Goal: Task Accomplishment & Management: Manage account settings

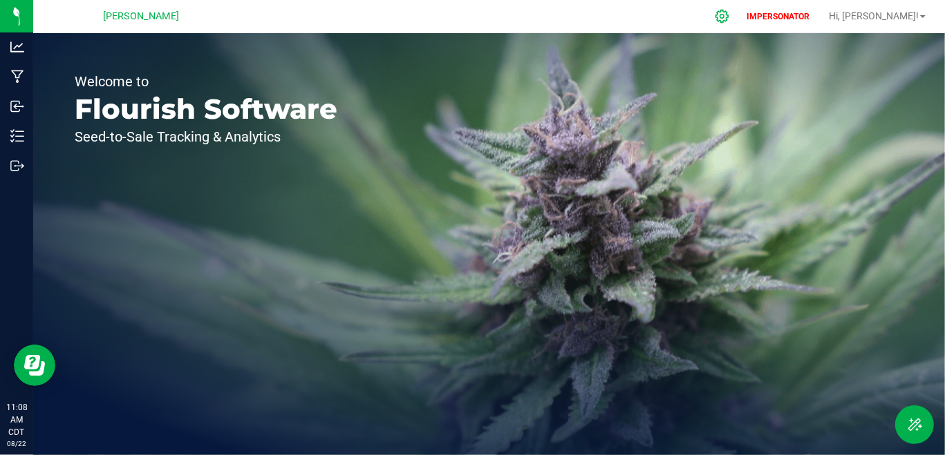
click at [739, 26] on div at bounding box center [722, 16] width 35 height 30
click at [729, 12] on icon at bounding box center [722, 16] width 15 height 15
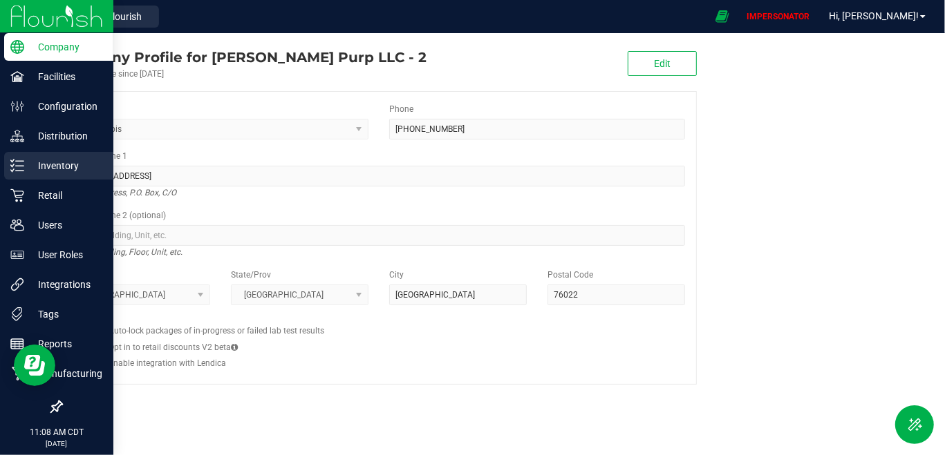
click at [53, 177] on div "Inventory" at bounding box center [58, 166] width 109 height 28
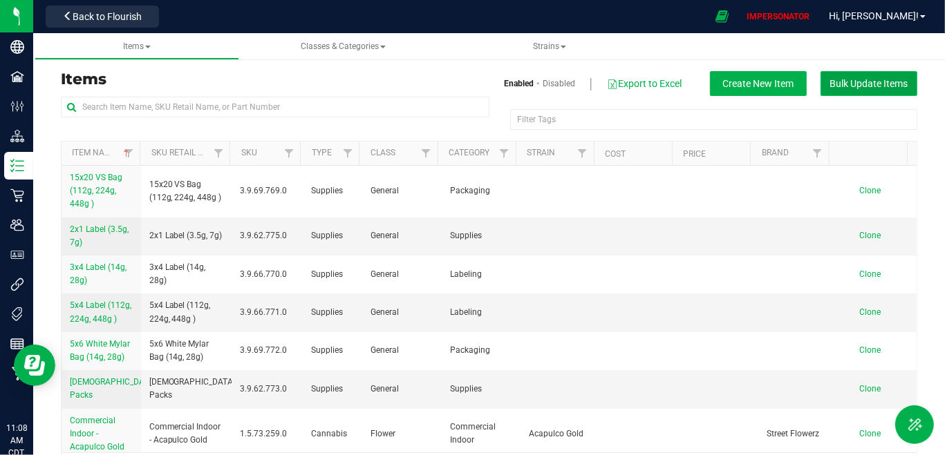
click at [869, 84] on span "Bulk Update Items" at bounding box center [869, 83] width 78 height 11
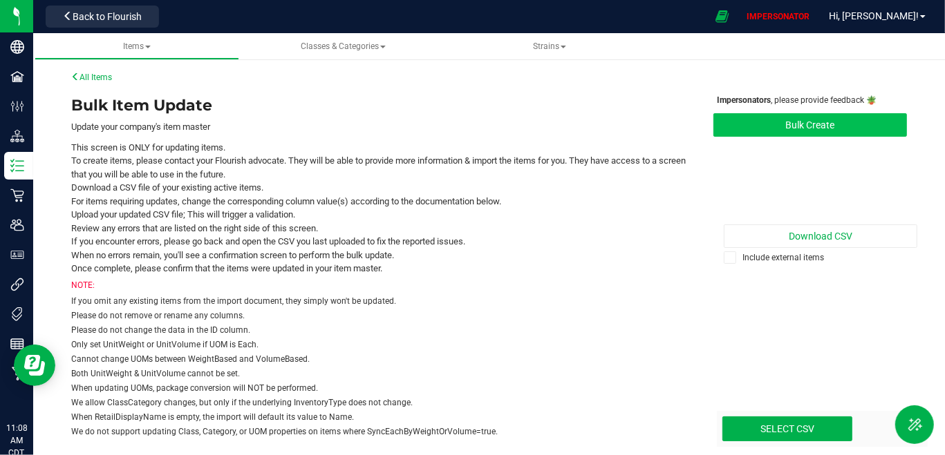
click at [822, 128] on button "Bulk Create" at bounding box center [810, 124] width 194 height 23
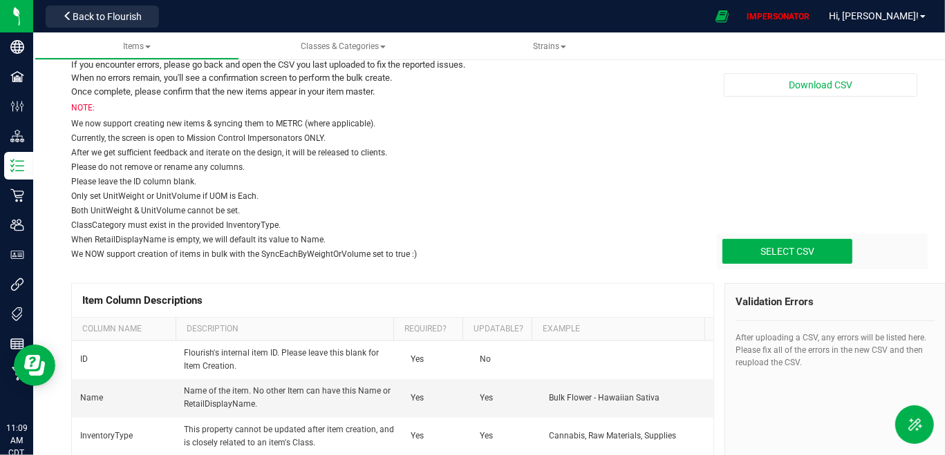
scroll to position [187, 0]
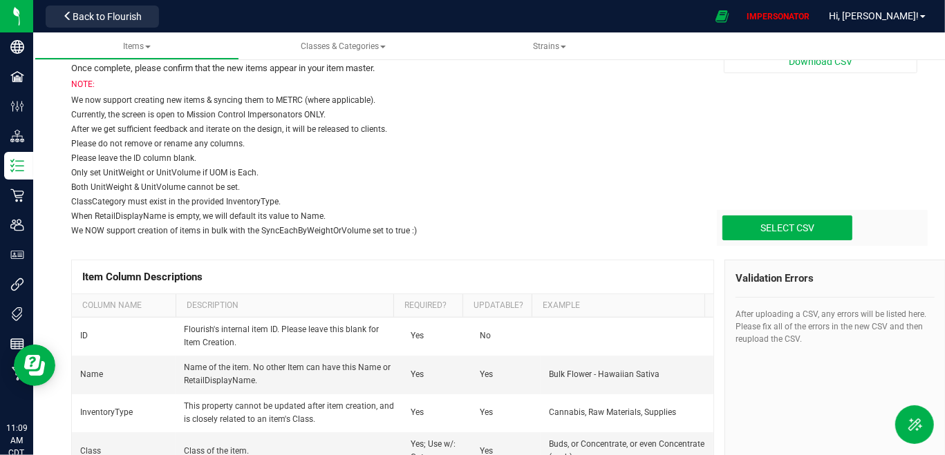
click at [780, 240] on div "Select CSV Drop files here to upload" at bounding box center [822, 228] width 211 height 36
type input "C:\fakepath\update-items_[DATE].csv"
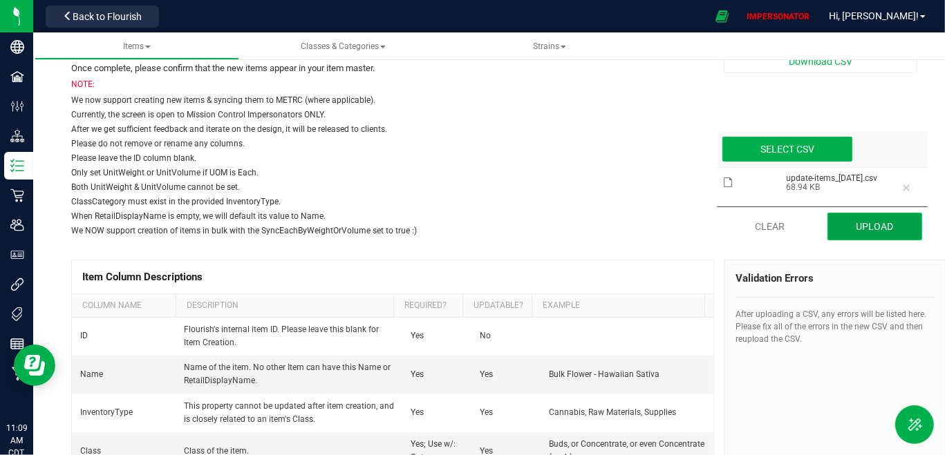
click at [875, 225] on button "Upload" at bounding box center [874, 227] width 95 height 28
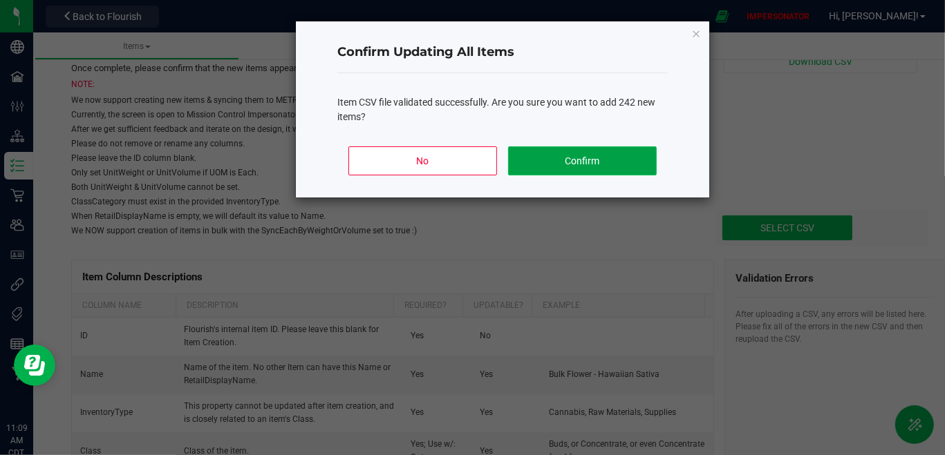
click at [618, 156] on button "Confirm" at bounding box center [582, 161] width 149 height 29
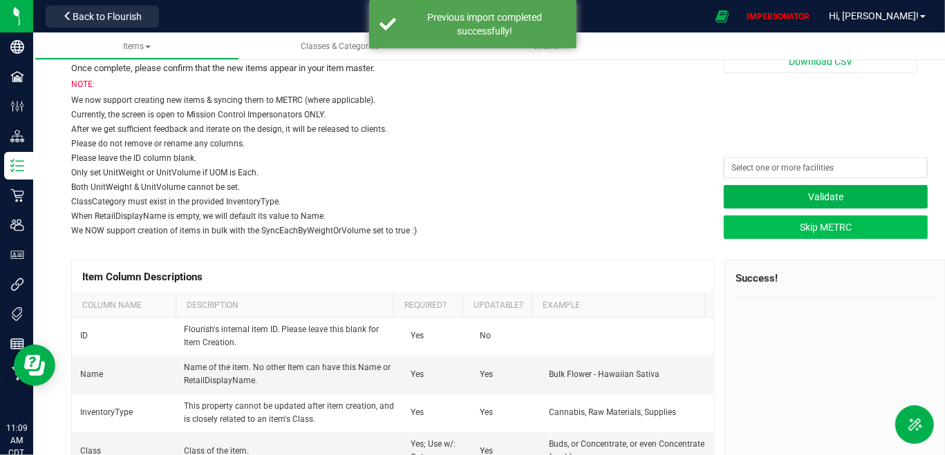
click at [798, 229] on button "Skip METRC" at bounding box center [826, 227] width 204 height 23
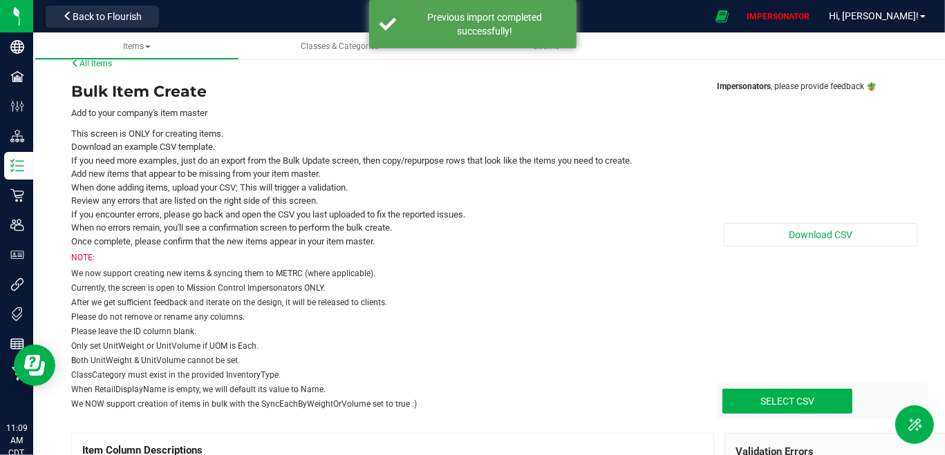
scroll to position [15, 0]
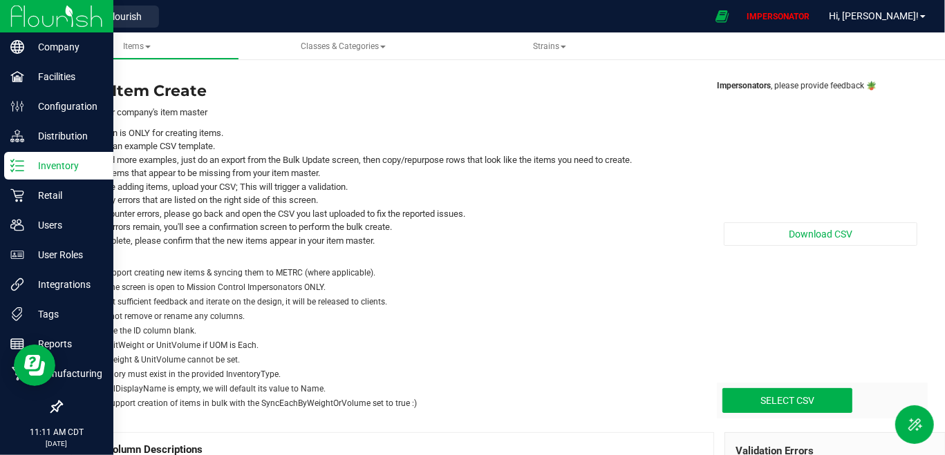
click at [18, 169] on icon at bounding box center [17, 166] width 14 height 14
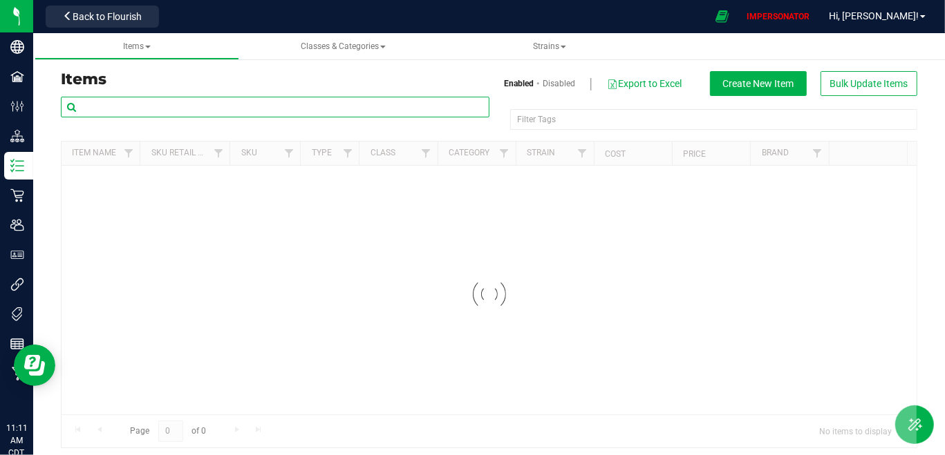
click at [267, 113] on input "text" at bounding box center [275, 107] width 428 height 21
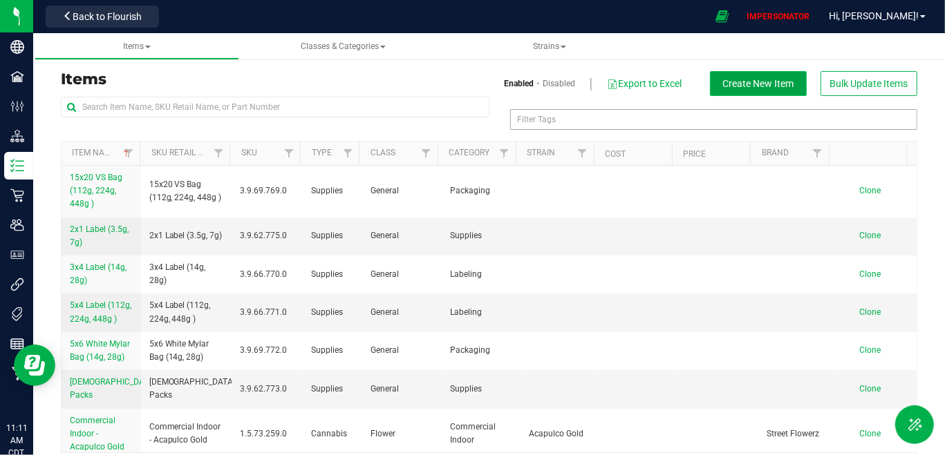
click at [771, 86] on span "Create New Item" at bounding box center [758, 83] width 71 height 11
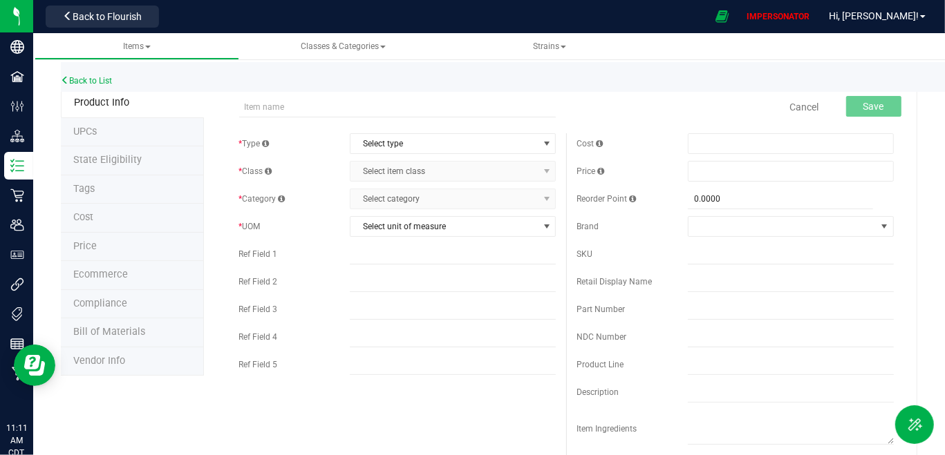
type input "Y"
click at [395, 149] on span "Select type" at bounding box center [443, 143] width 187 height 19
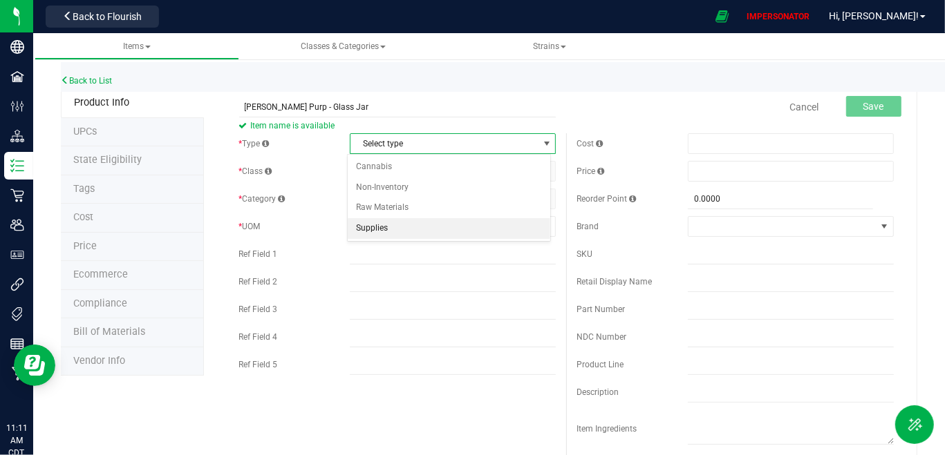
click at [375, 227] on li "Supplies" at bounding box center [449, 228] width 202 height 21
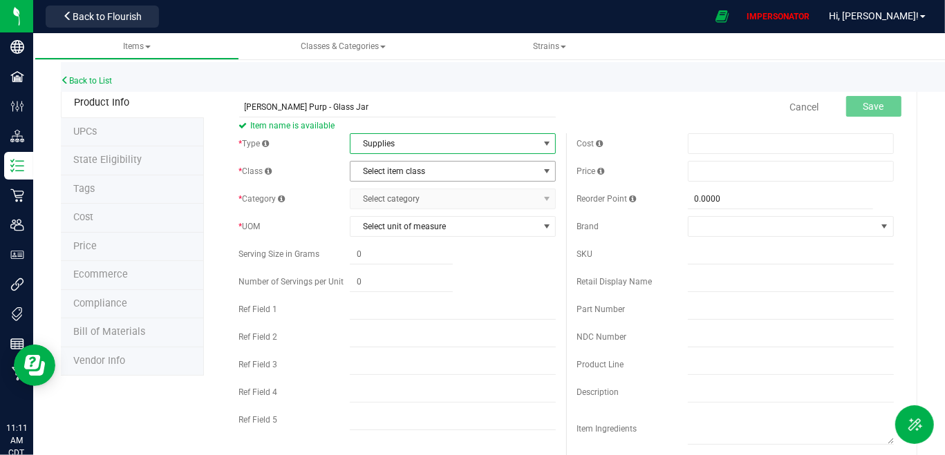
click at [421, 167] on span "Select item class" at bounding box center [443, 171] width 187 height 19
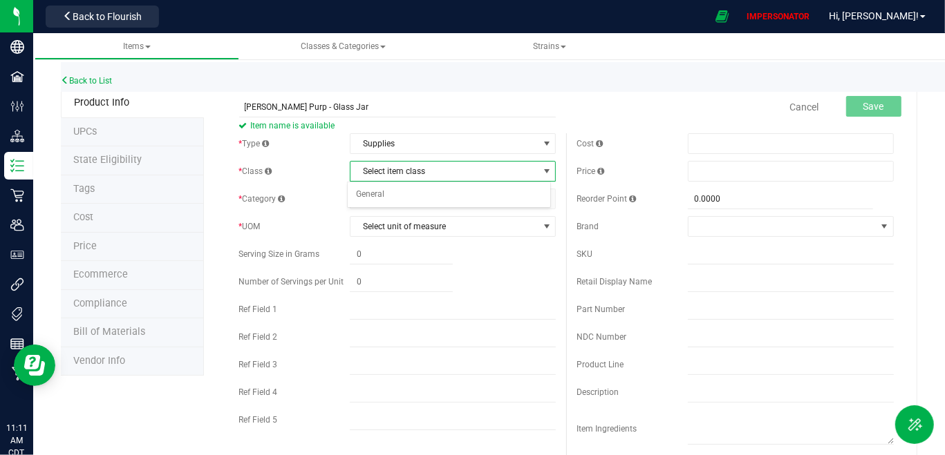
click at [406, 205] on div "Select item class General No data found." at bounding box center [449, 195] width 204 height 27
click at [410, 194] on li "General" at bounding box center [449, 195] width 202 height 21
click at [411, 204] on span "Select category" at bounding box center [443, 198] width 187 height 19
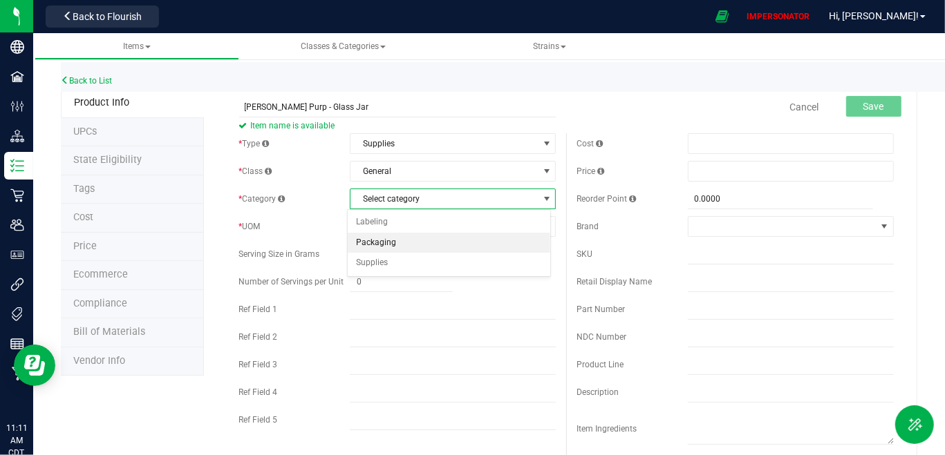
click at [404, 238] on li "Packaging" at bounding box center [449, 243] width 202 height 21
click at [437, 226] on span "Select unit of measure" at bounding box center [443, 226] width 187 height 19
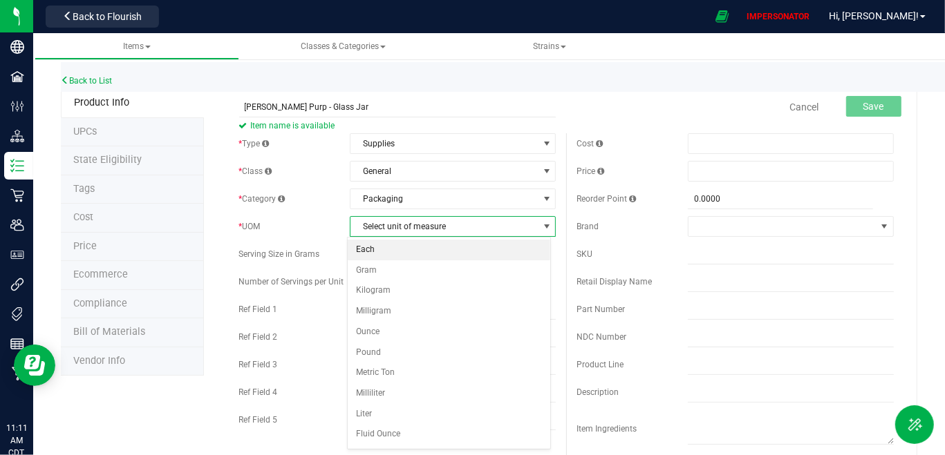
click at [410, 254] on li "Each" at bounding box center [449, 250] width 202 height 21
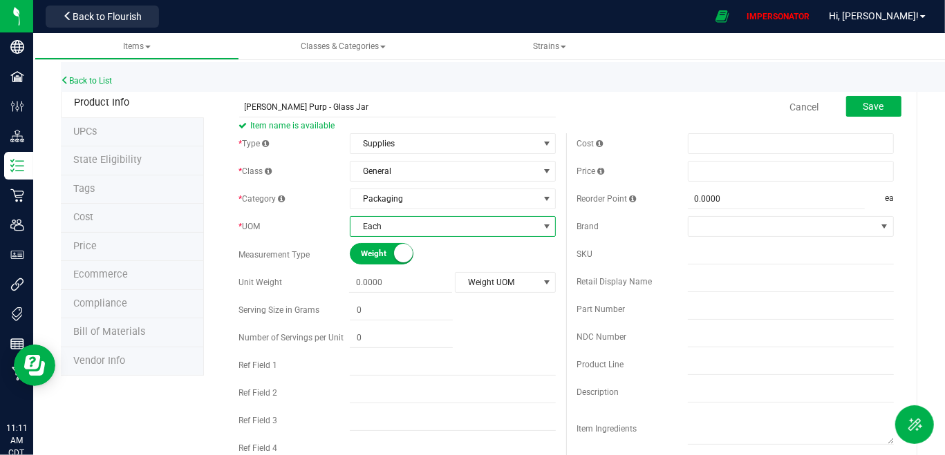
click at [894, 108] on div "Cancel Save" at bounding box center [735, 107] width 338 height 35
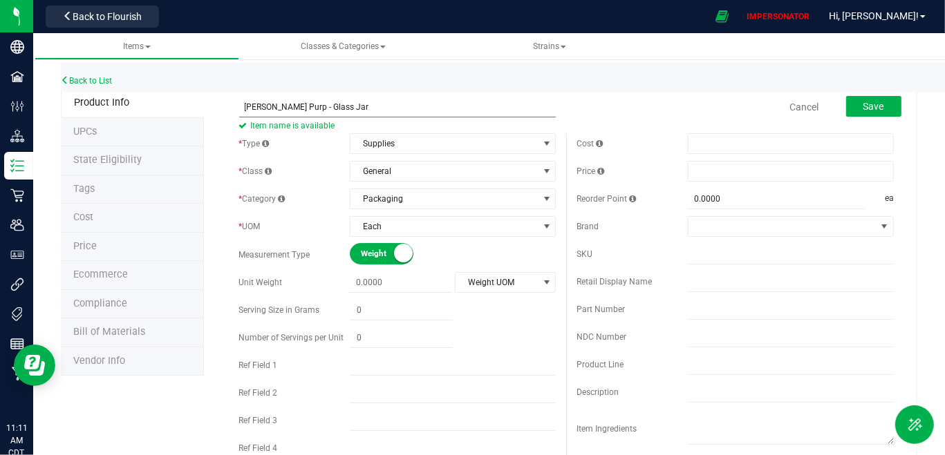
drag, startPoint x: 293, startPoint y: 107, endPoint x: 207, endPoint y: 101, distance: 85.9
click at [291, 101] on input "Glass Jar" at bounding box center [397, 107] width 317 height 21
type input "Glass Jar"
click at [863, 101] on span "Save" at bounding box center [873, 106] width 21 height 11
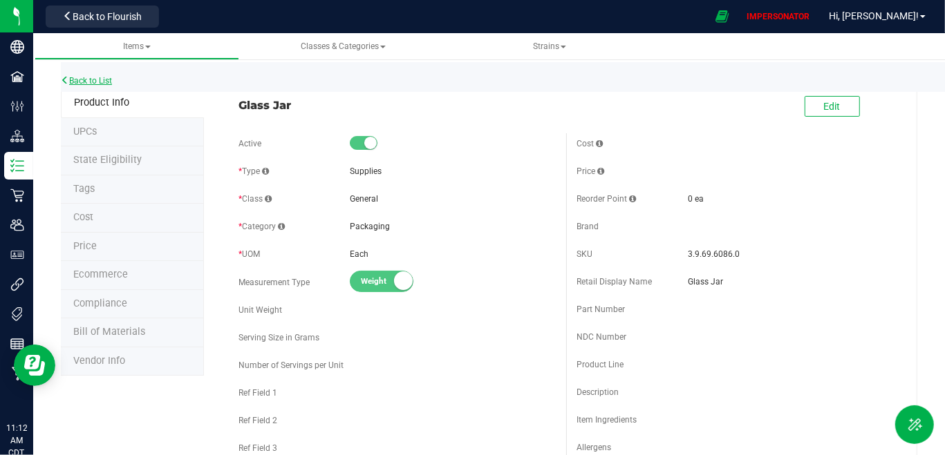
click at [100, 80] on link "Back to List" at bounding box center [86, 81] width 51 height 10
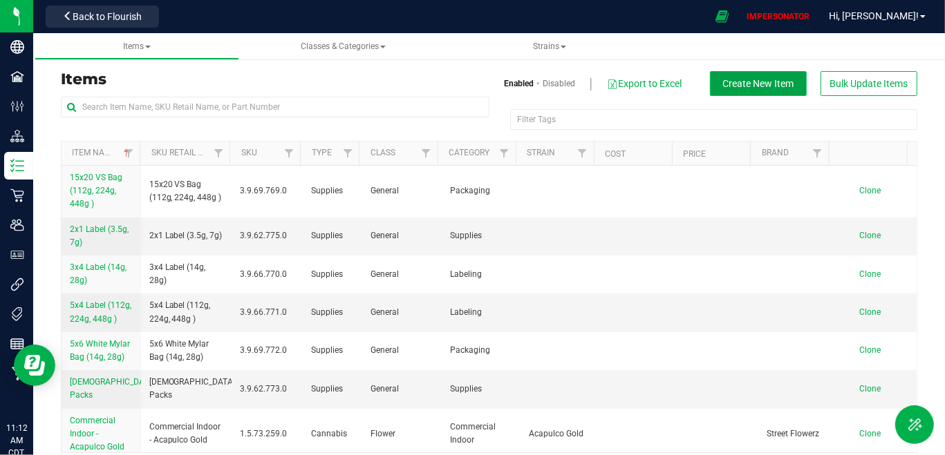
click at [723, 91] on button "Create New Item" at bounding box center [758, 83] width 97 height 25
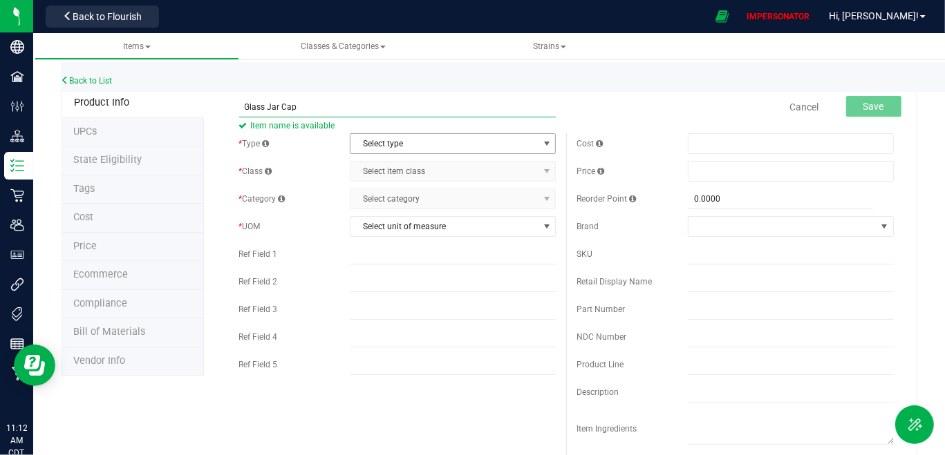
type input "Glass Jar Cap"
click at [392, 149] on span "Select type" at bounding box center [443, 143] width 187 height 19
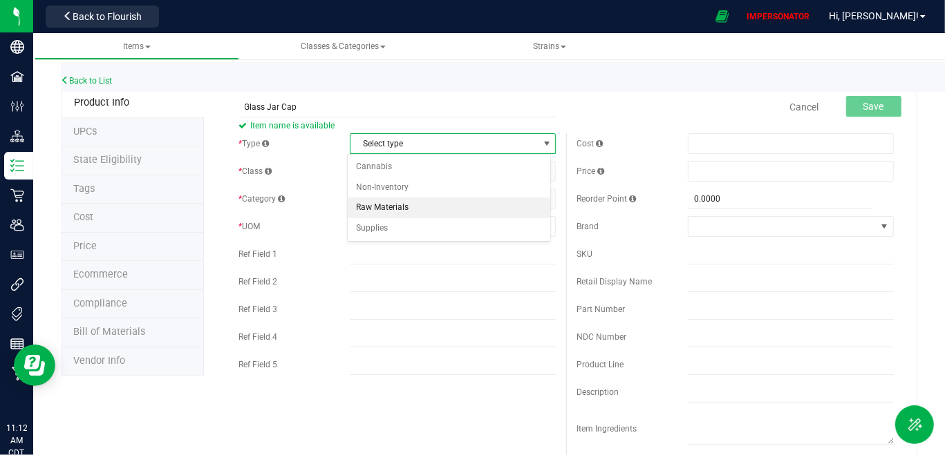
click at [382, 211] on li "Raw Materials" at bounding box center [449, 208] width 202 height 21
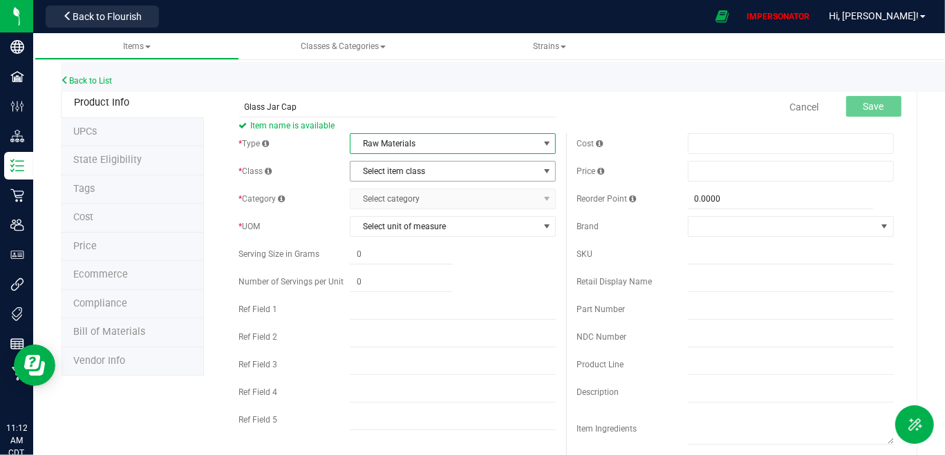
click at [426, 162] on span "Select item class" at bounding box center [443, 171] width 187 height 19
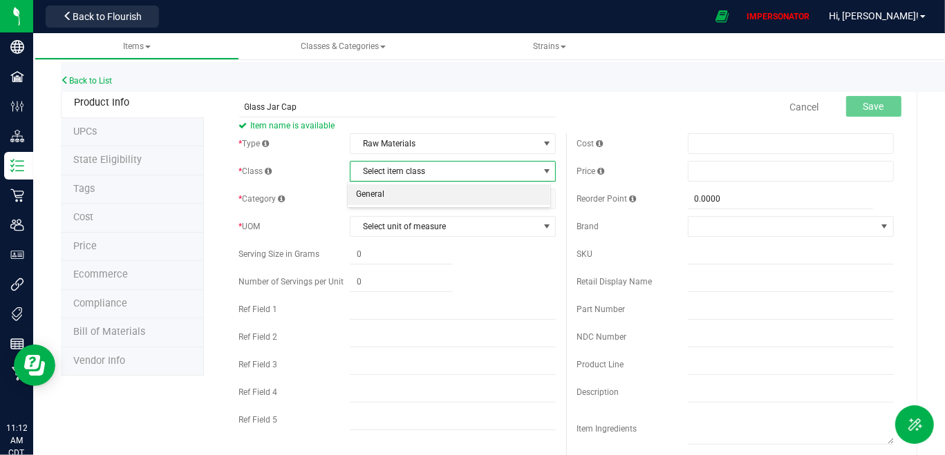
click at [413, 191] on li "General" at bounding box center [449, 195] width 202 height 21
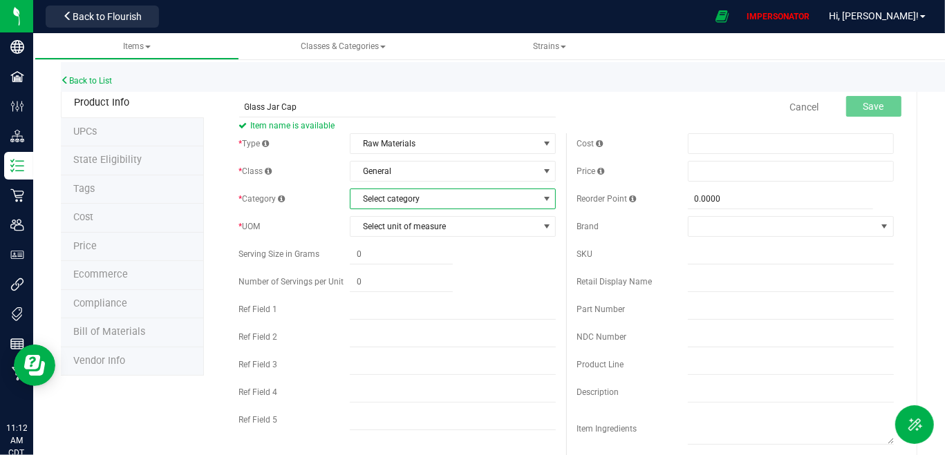
click at [413, 192] on span "Select category" at bounding box center [443, 198] width 187 height 19
click at [413, 145] on span "Raw Materials" at bounding box center [443, 143] width 187 height 19
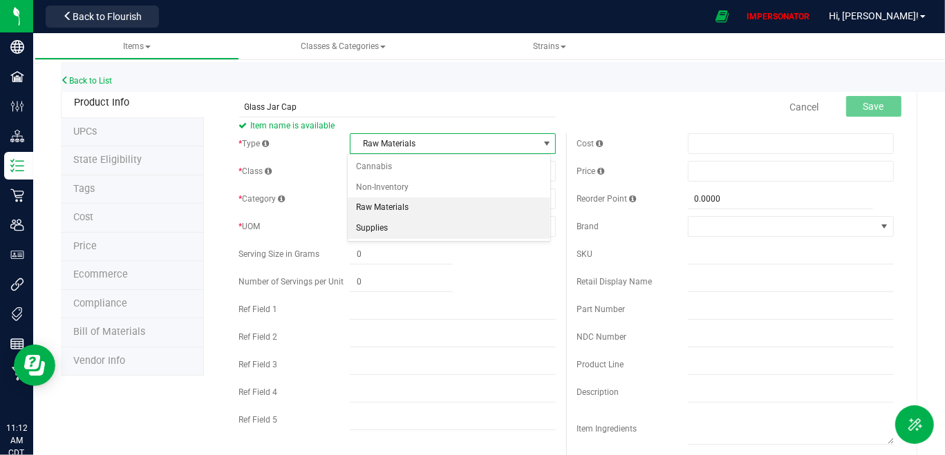
click at [393, 225] on li "Supplies" at bounding box center [449, 228] width 202 height 21
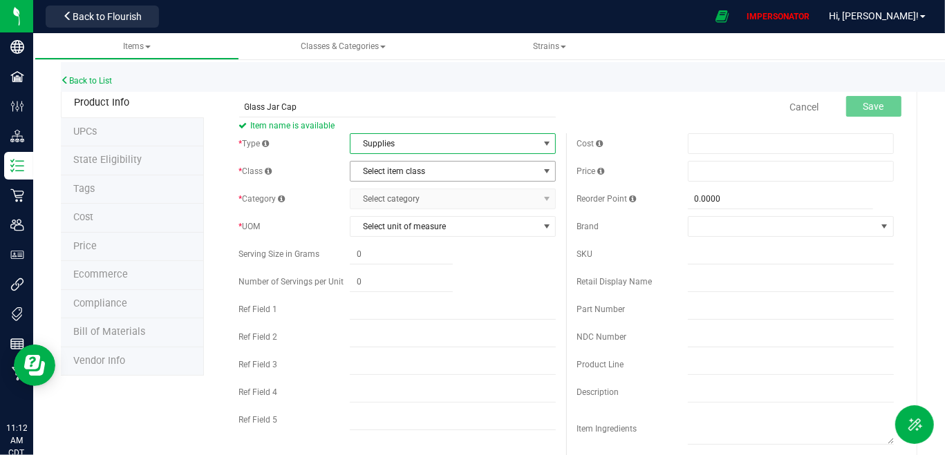
click at [427, 174] on span "Select item class" at bounding box center [443, 171] width 187 height 19
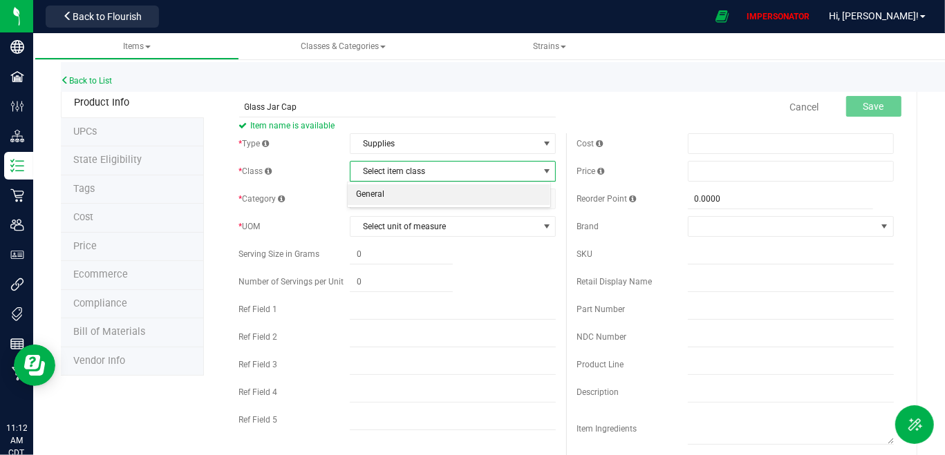
click at [419, 192] on li "General" at bounding box center [449, 195] width 202 height 21
click at [419, 209] on span "Select category" at bounding box center [453, 199] width 206 height 21
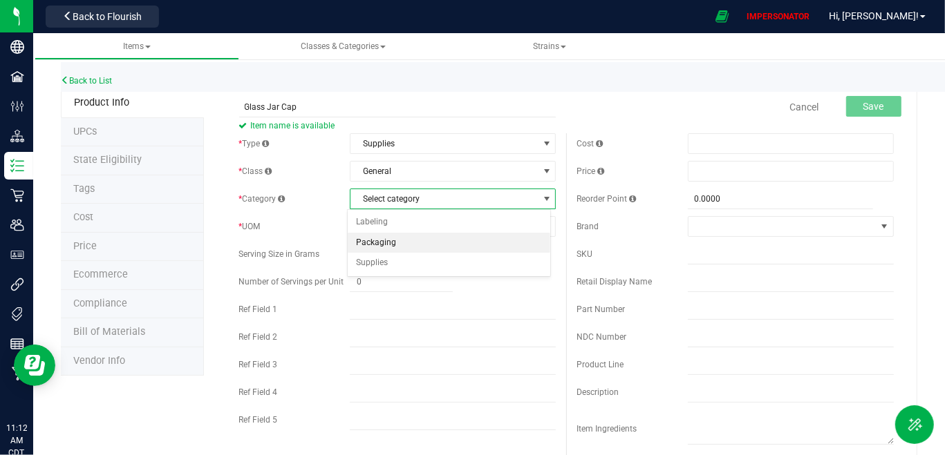
click at [408, 241] on li "Packaging" at bounding box center [449, 243] width 202 height 21
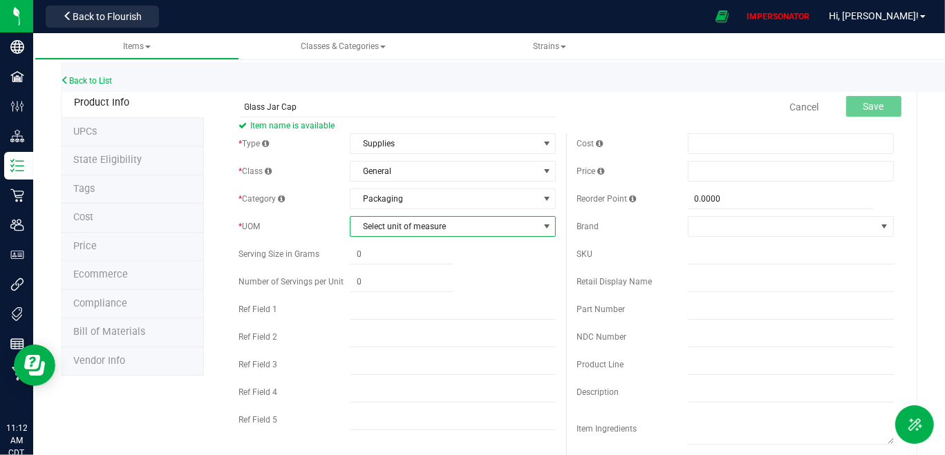
click at [419, 229] on span "Select unit of measure" at bounding box center [443, 226] width 187 height 19
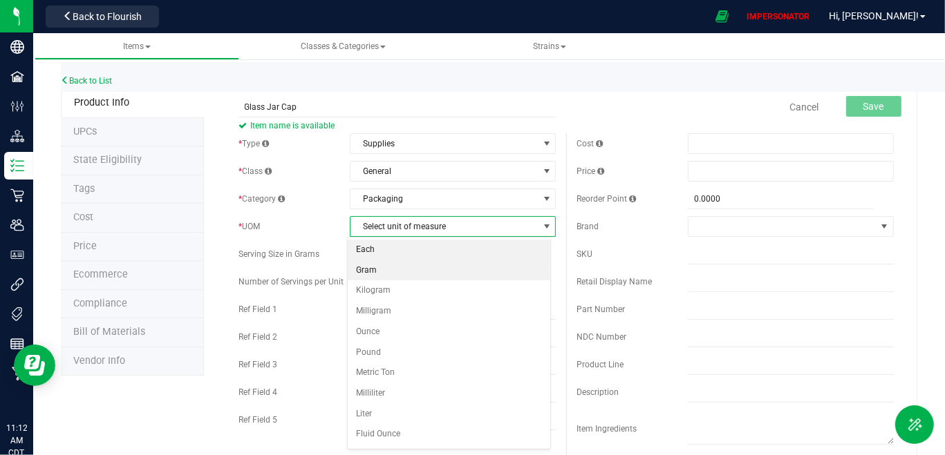
click at [399, 254] on li "Each" at bounding box center [449, 250] width 202 height 21
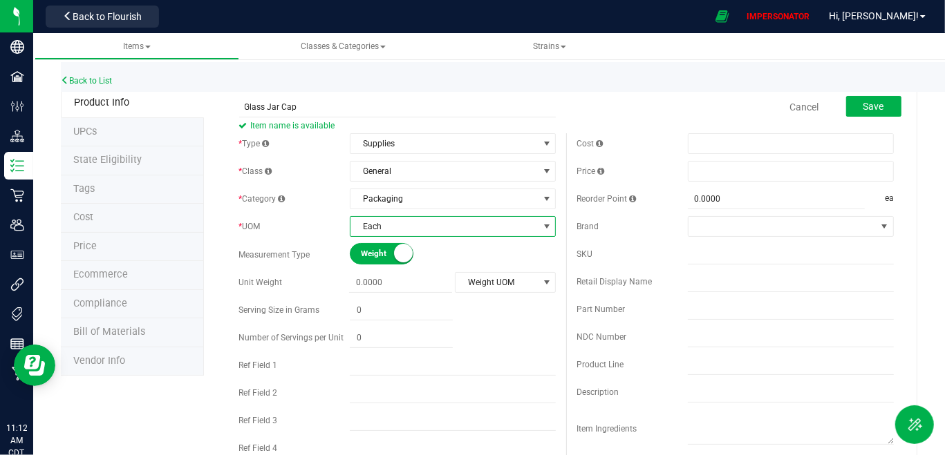
click at [880, 104] on button "Save" at bounding box center [873, 106] width 55 height 21
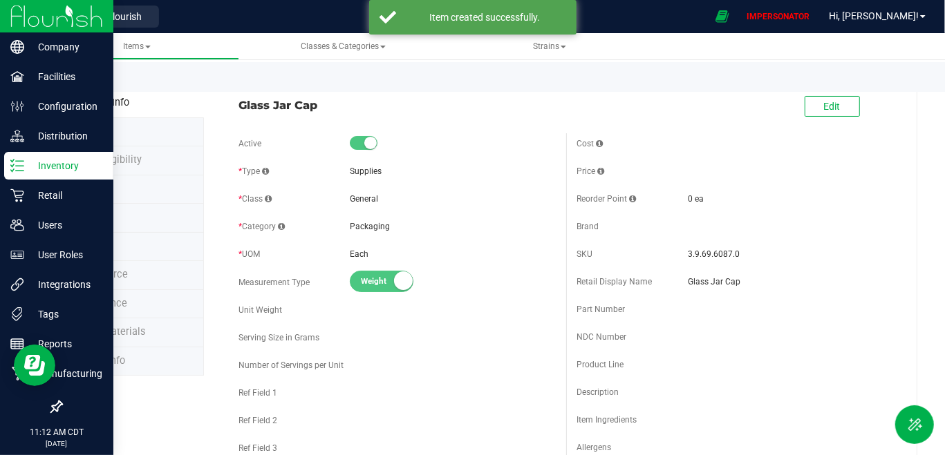
click at [31, 162] on p "Inventory" at bounding box center [65, 166] width 83 height 17
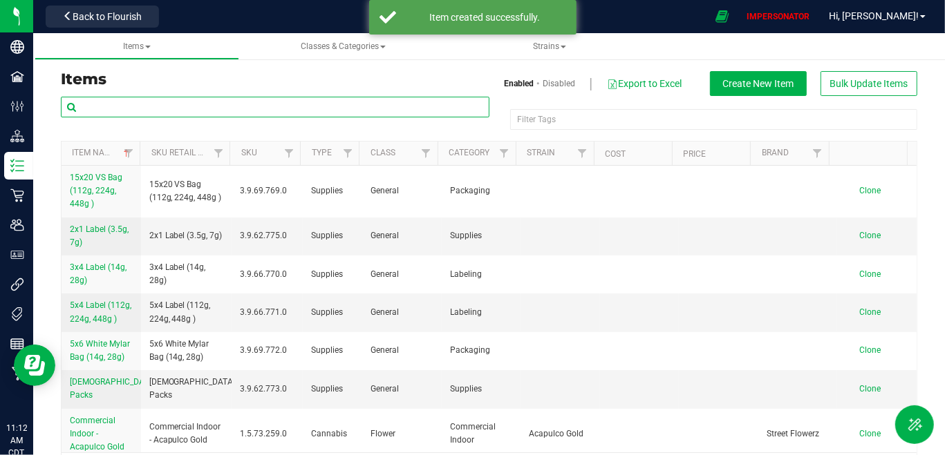
click at [216, 103] on input "text" at bounding box center [275, 107] width 428 height 21
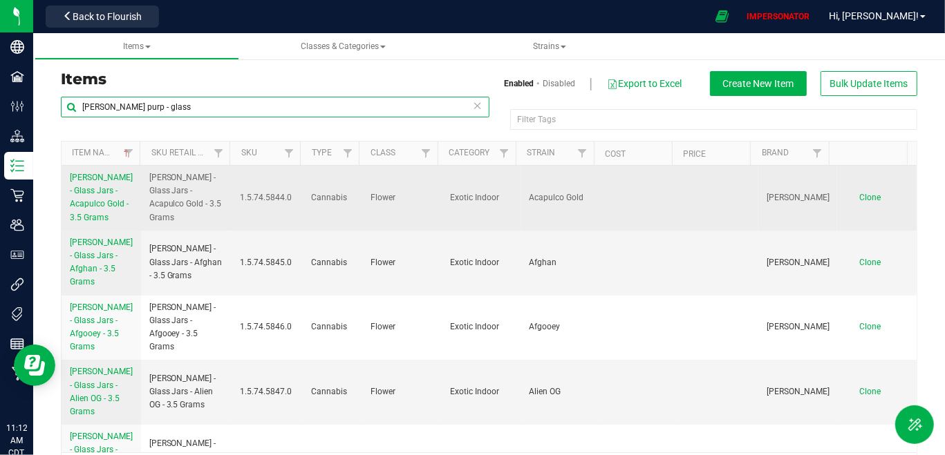
type input "[PERSON_NAME] purp - glass"
click at [95, 194] on span "[PERSON_NAME] - Glass Jars - Acapulco Gold - 3.5 Grams" at bounding box center [101, 198] width 63 height 50
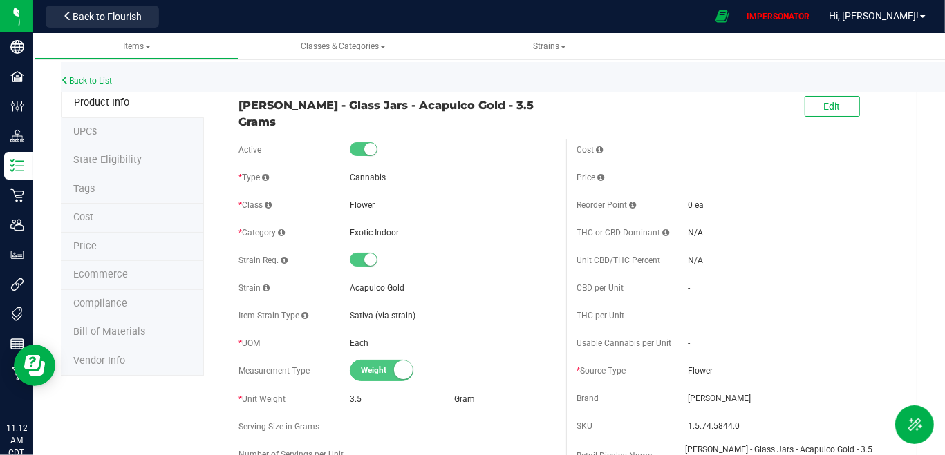
click at [111, 330] on span "Bill of Materials" at bounding box center [109, 332] width 72 height 12
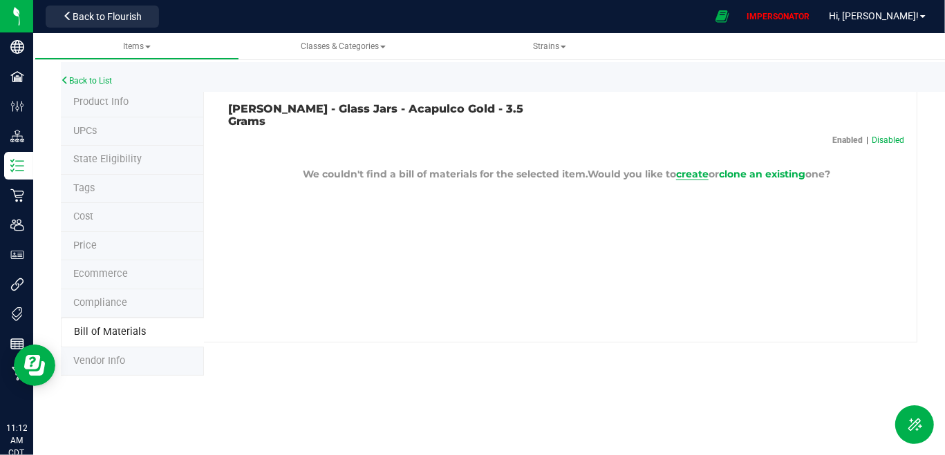
click at [681, 168] on span "create" at bounding box center [692, 174] width 32 height 12
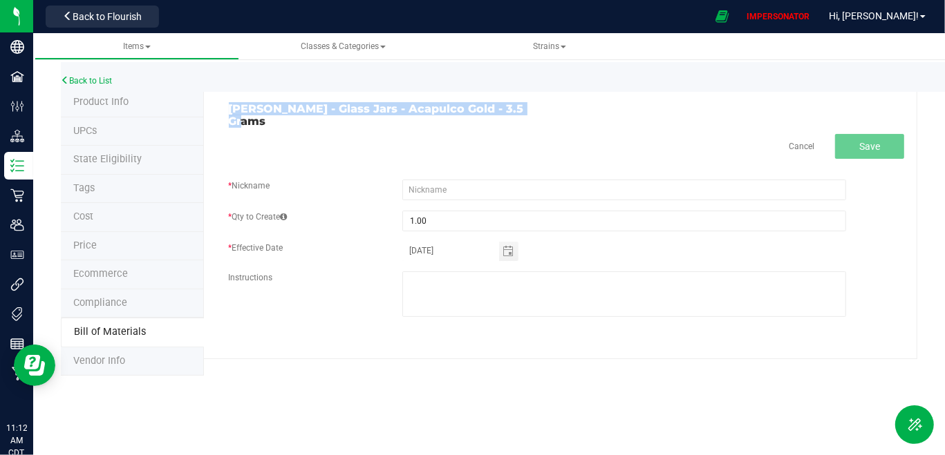
drag, startPoint x: 222, startPoint y: 108, endPoint x: 542, endPoint y: 100, distance: 320.7
click at [542, 100] on div "[PERSON_NAME] - Glass Jars - Acapulco Gold - 3.5 Grams Cancel Save * Nickname *…" at bounding box center [561, 223] width 714 height 271
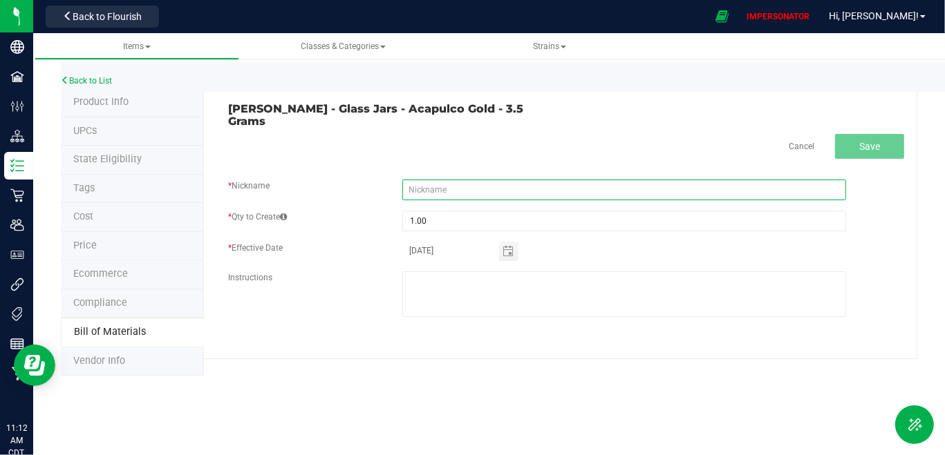
click at [478, 180] on input "text" at bounding box center [624, 190] width 444 height 21
paste input "[URL][DOMAIN_NAME]"
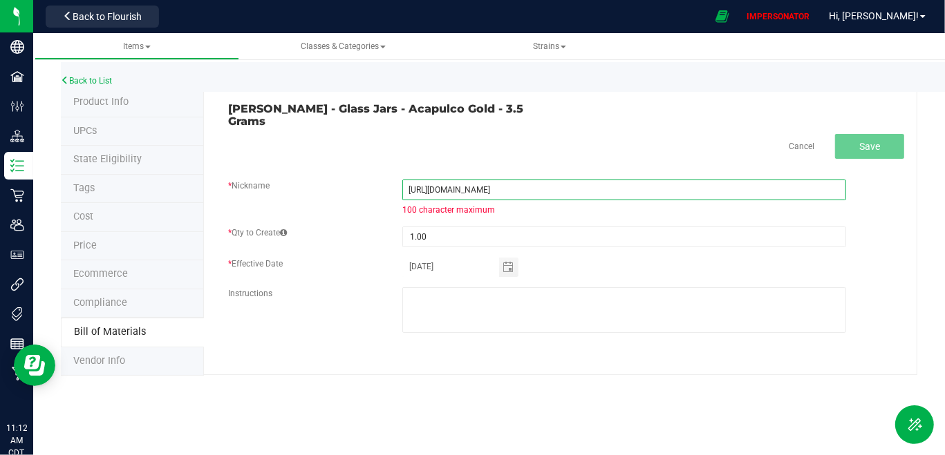
type input "[URL][DOMAIN_NAME]"
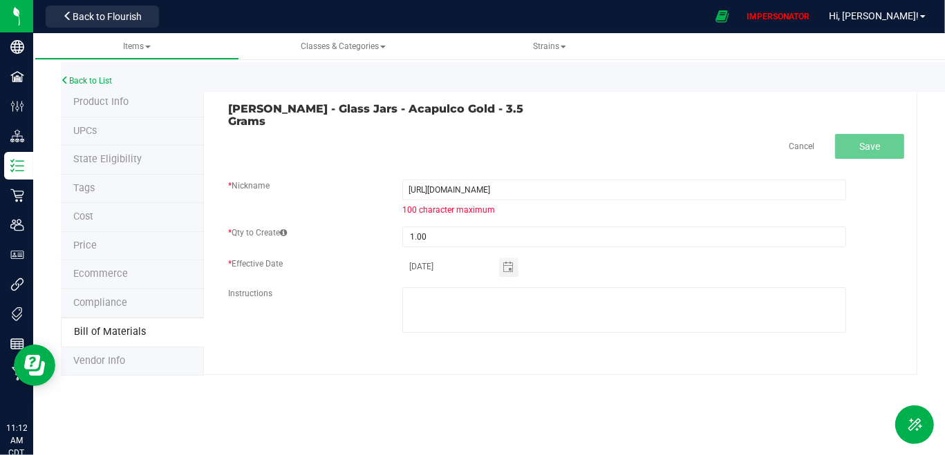
click at [620, 140] on div "Cancel Save" at bounding box center [567, 146] width 676 height 25
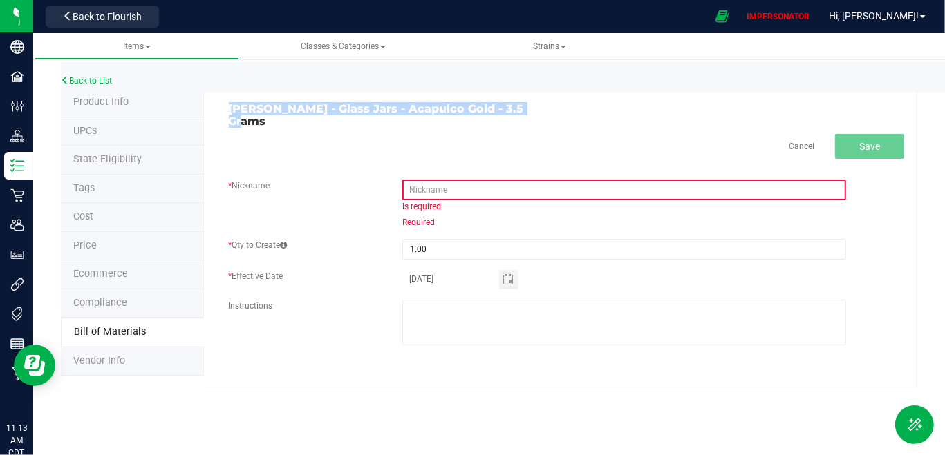
drag, startPoint x: 222, startPoint y: 110, endPoint x: 534, endPoint y: 108, distance: 312.4
click at [534, 108] on div "[PERSON_NAME] - Glass Jars - Acapulco Gold - 3.5 Grams" at bounding box center [392, 115] width 348 height 24
copy h3 "[PERSON_NAME] - Glass Jars - Acapulco Gold - 3.5 Grams"
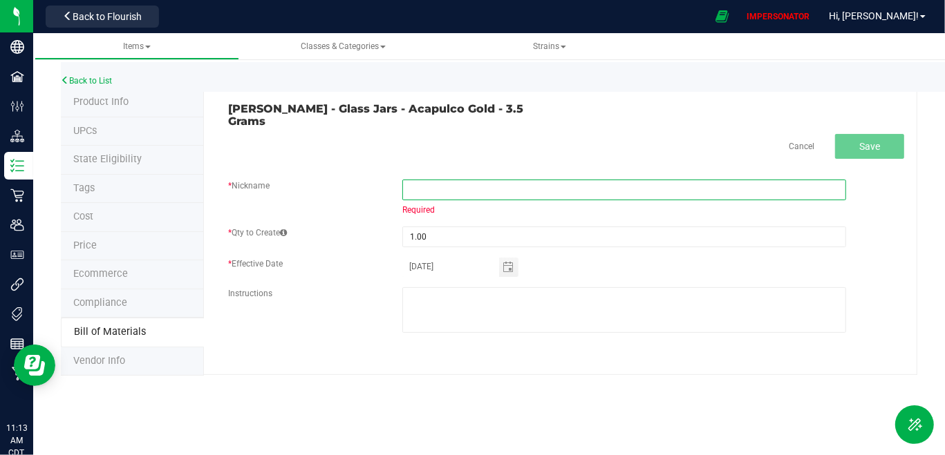
click at [493, 180] on input "text" at bounding box center [624, 190] width 444 height 21
paste input "[PERSON_NAME] - Glass Jars - Acapulco Gold - 3.5 Grams"
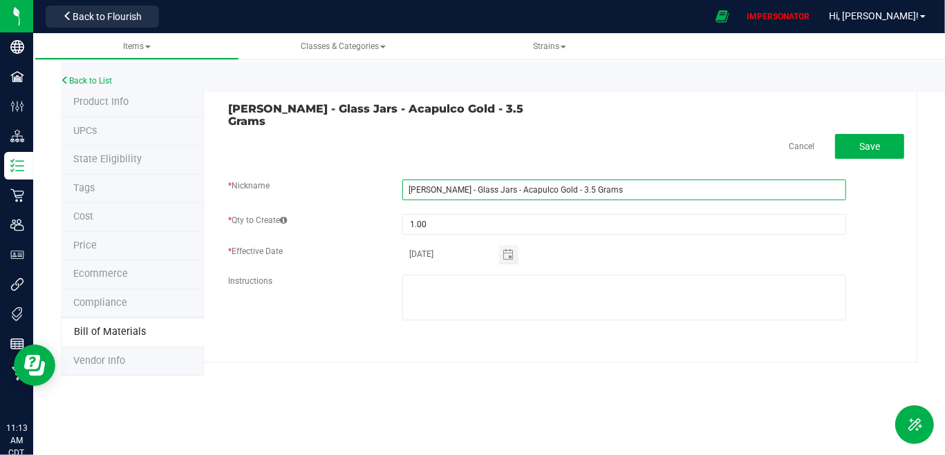
type input "[PERSON_NAME] - Glass Jars - Acapulco Gold - 3.5 Grams"
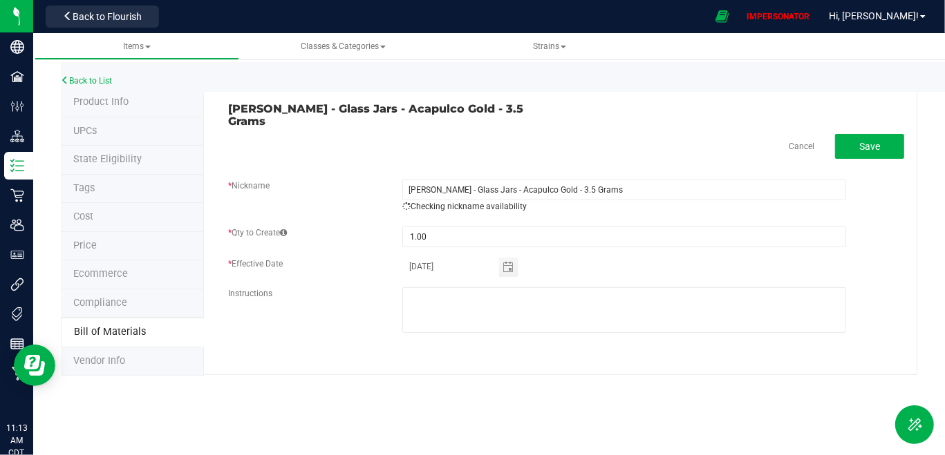
click at [571, 139] on div "Cancel Save" at bounding box center [567, 146] width 676 height 25
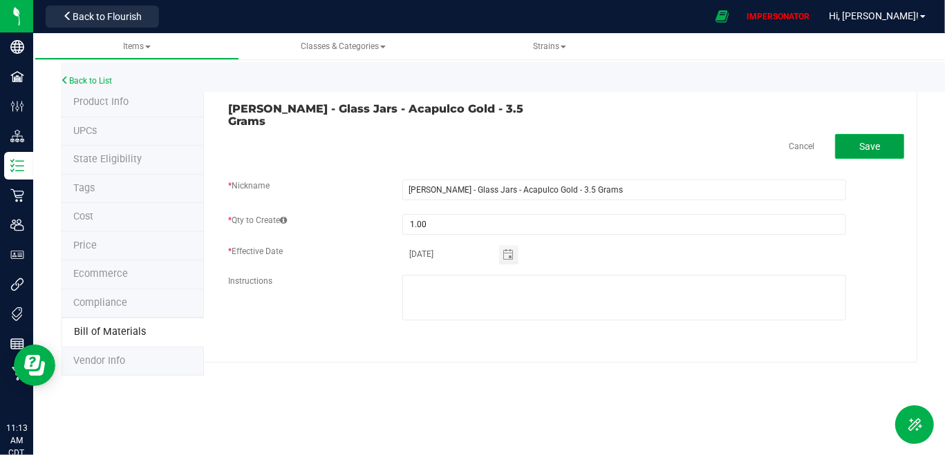
click at [888, 141] on button "Save" at bounding box center [869, 146] width 69 height 25
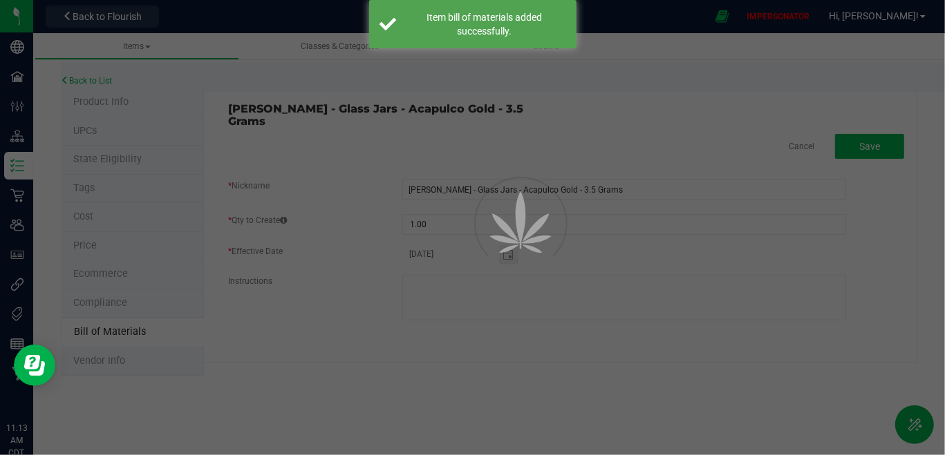
select select "2843"
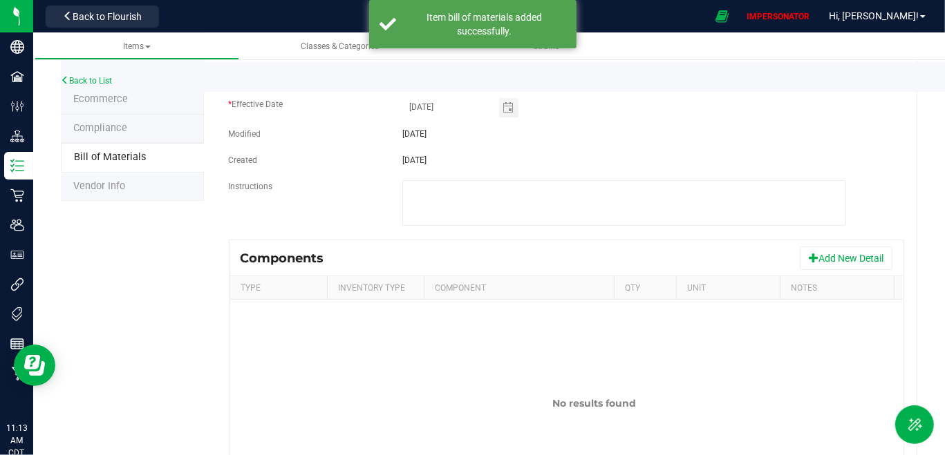
scroll to position [188, 0]
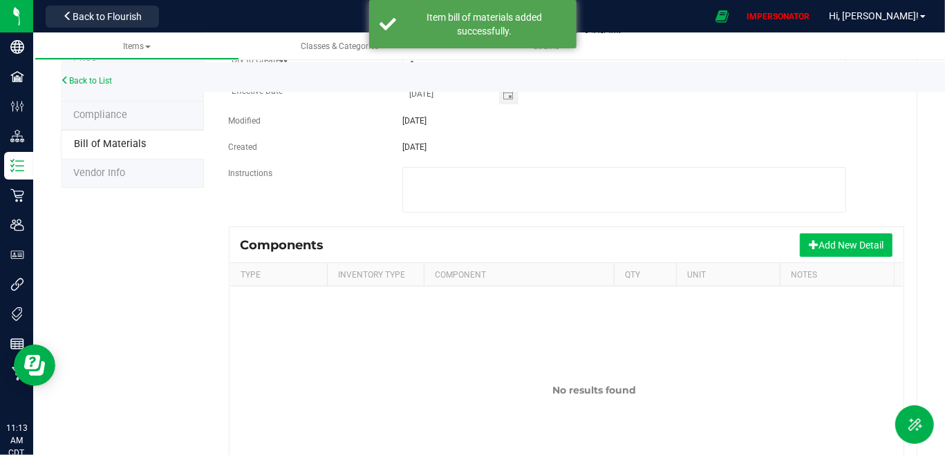
click at [833, 239] on button "Add New Detail" at bounding box center [846, 245] width 93 height 23
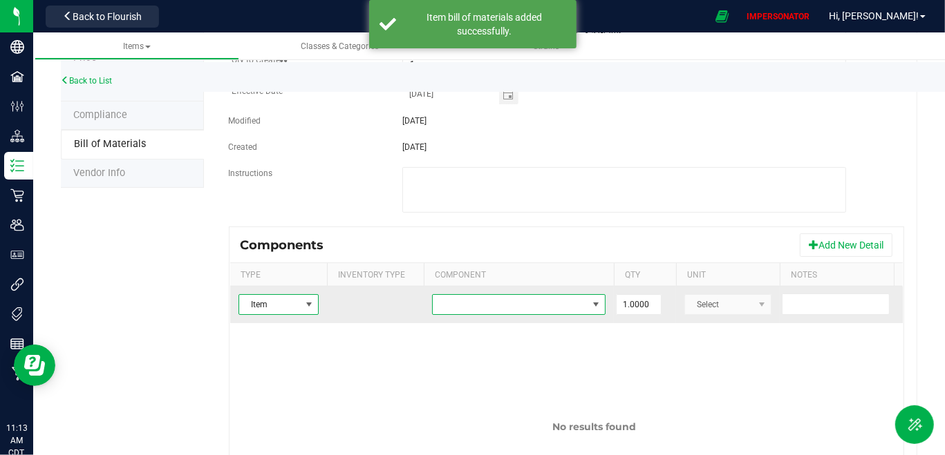
click at [527, 295] on span "NO DATA FOUND" at bounding box center [510, 304] width 155 height 19
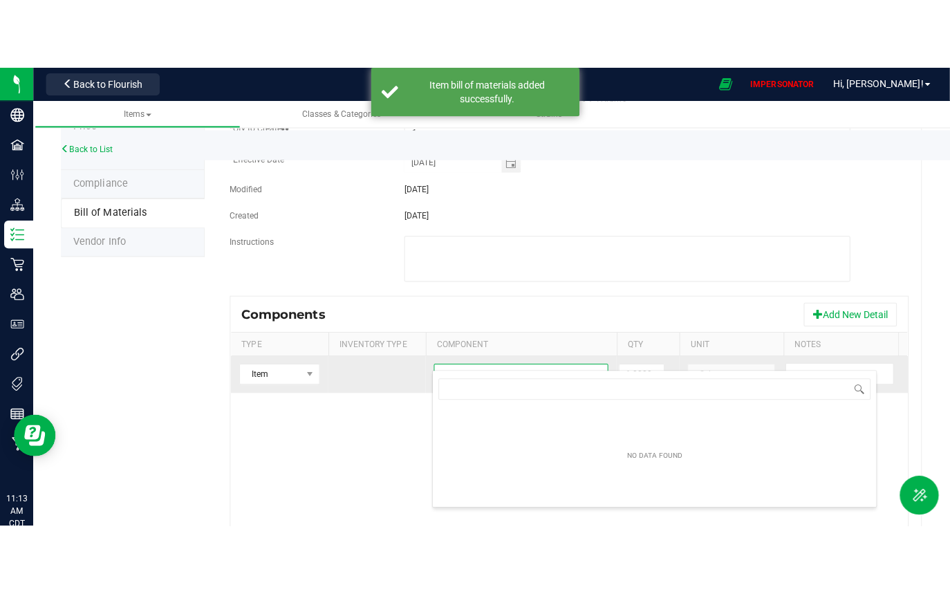
scroll to position [20, 173]
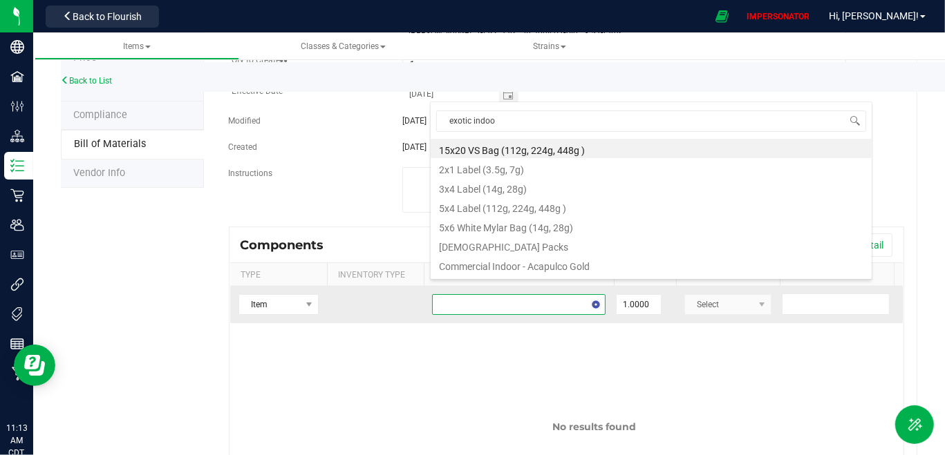
type input "exotic indoor"
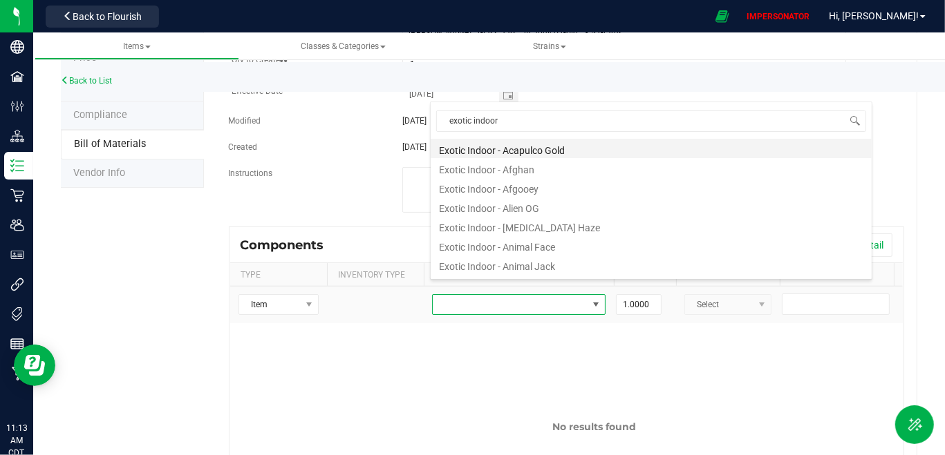
click at [518, 153] on li "Exotic Indoor - Acapulco Gold" at bounding box center [651, 148] width 441 height 19
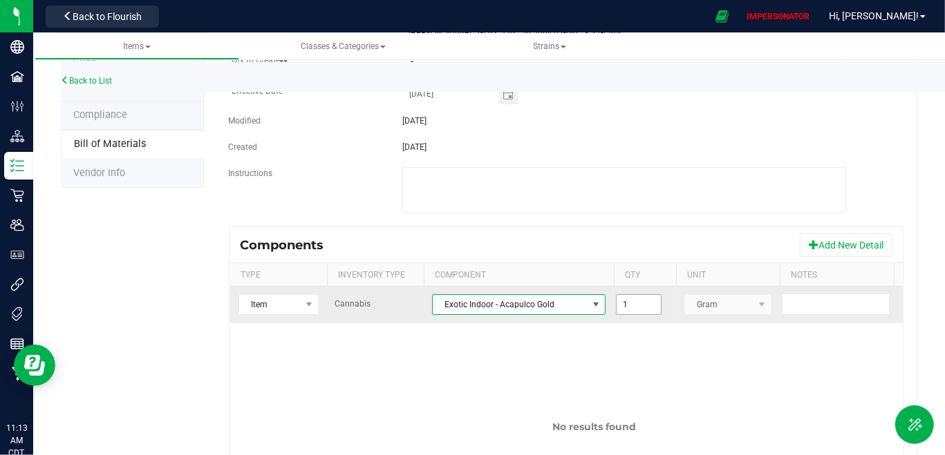
click at [630, 295] on input "1" at bounding box center [638, 304] width 44 height 19
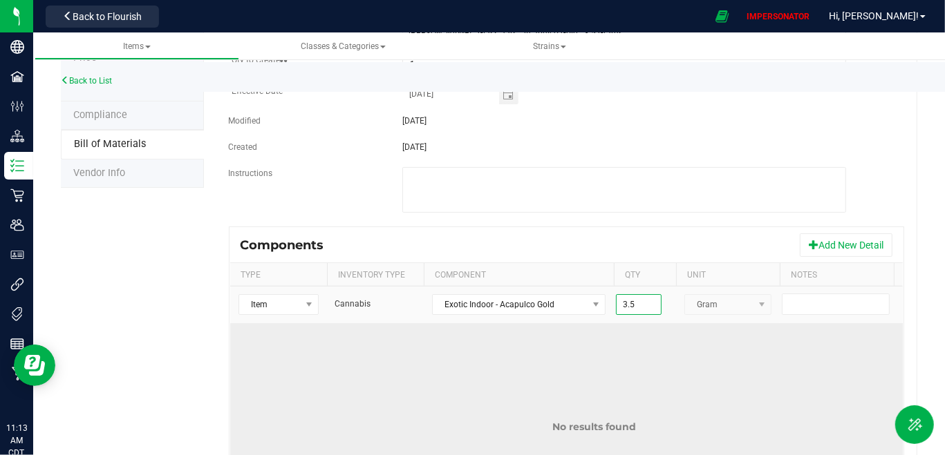
type input "3.5000"
click at [765, 323] on td "No results found" at bounding box center [594, 426] width 729 height 207
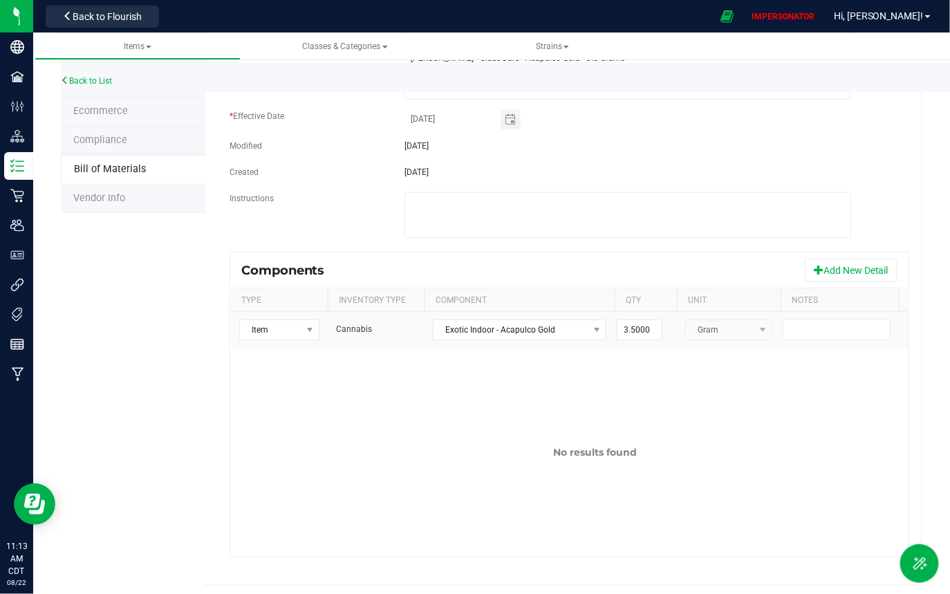
scroll to position [0, 68]
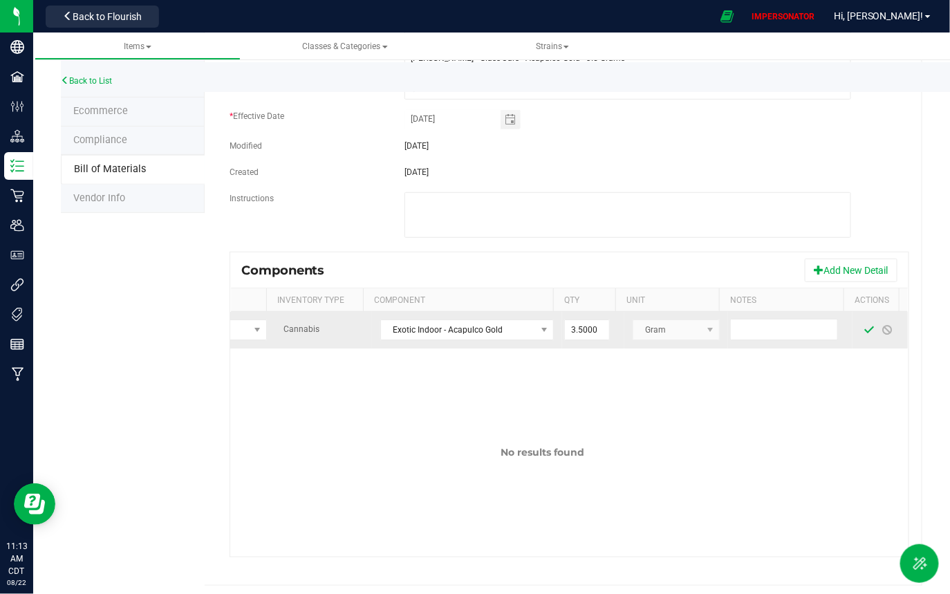
click at [864, 324] on span at bounding box center [869, 329] width 11 height 11
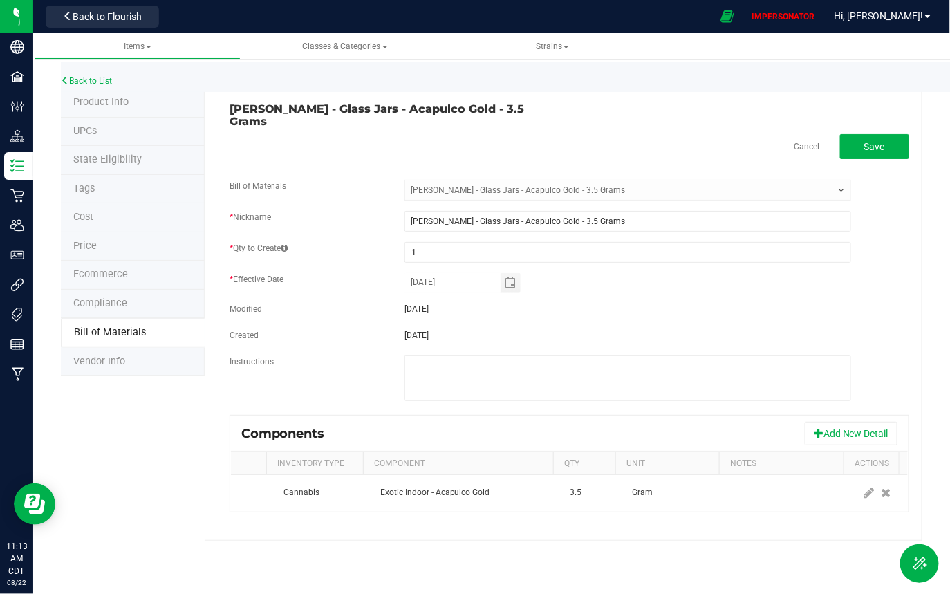
scroll to position [0, 60]
click at [844, 422] on button "Add New Detail" at bounding box center [850, 433] width 93 height 23
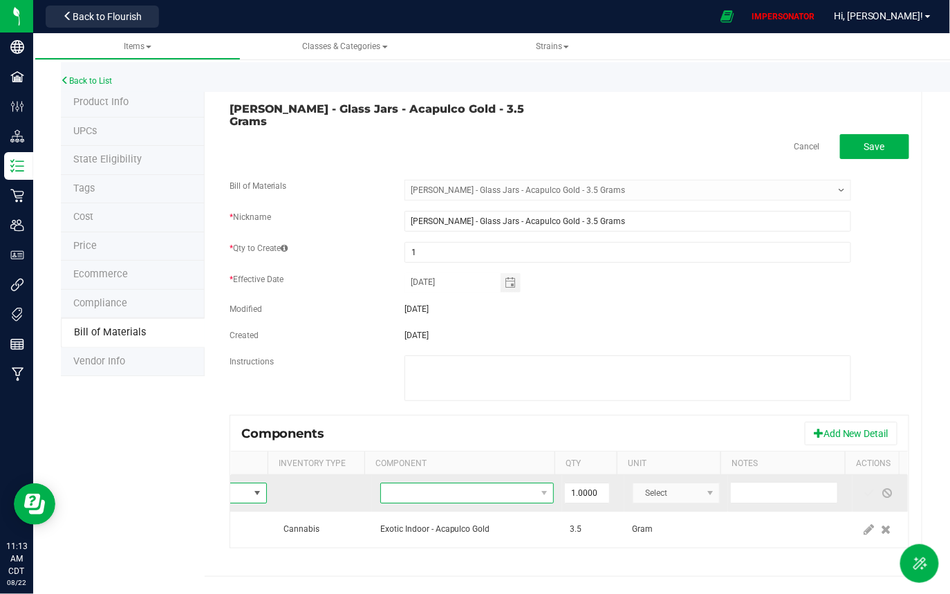
click at [416, 455] on span "NO DATA FOUND" at bounding box center [458, 492] width 155 height 19
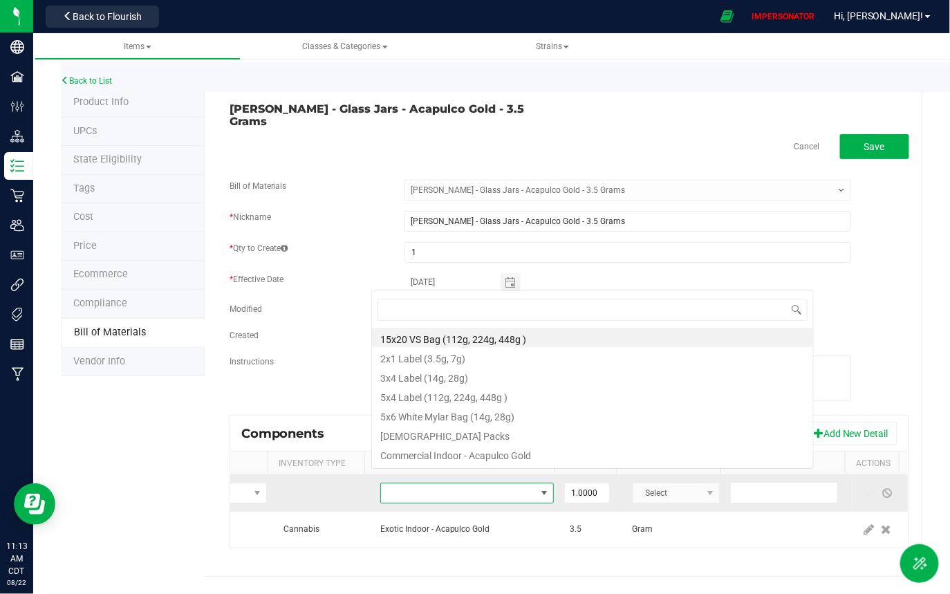
scroll to position [20, 173]
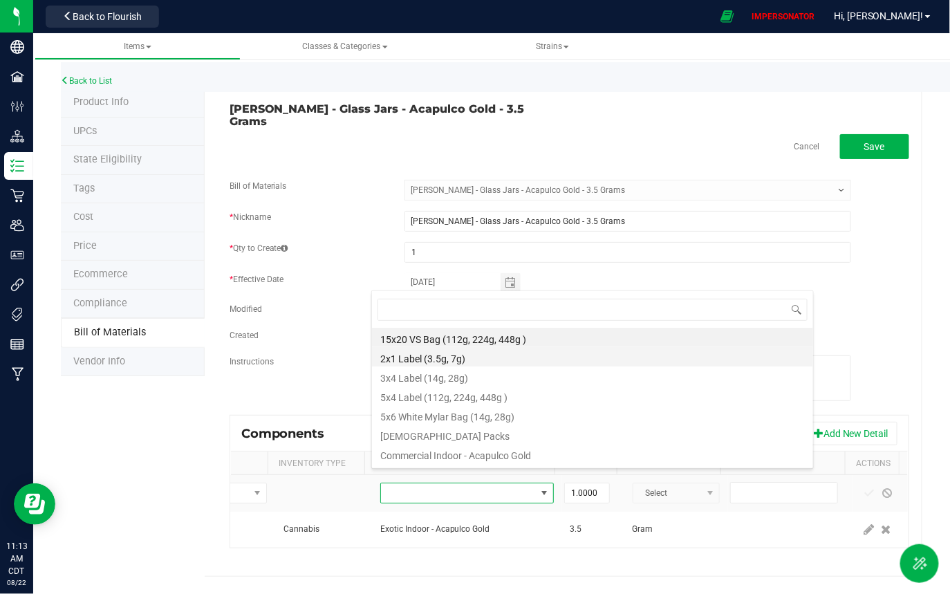
click at [413, 362] on li "2x1 Label (3.5g, 7g)" at bounding box center [592, 356] width 441 height 19
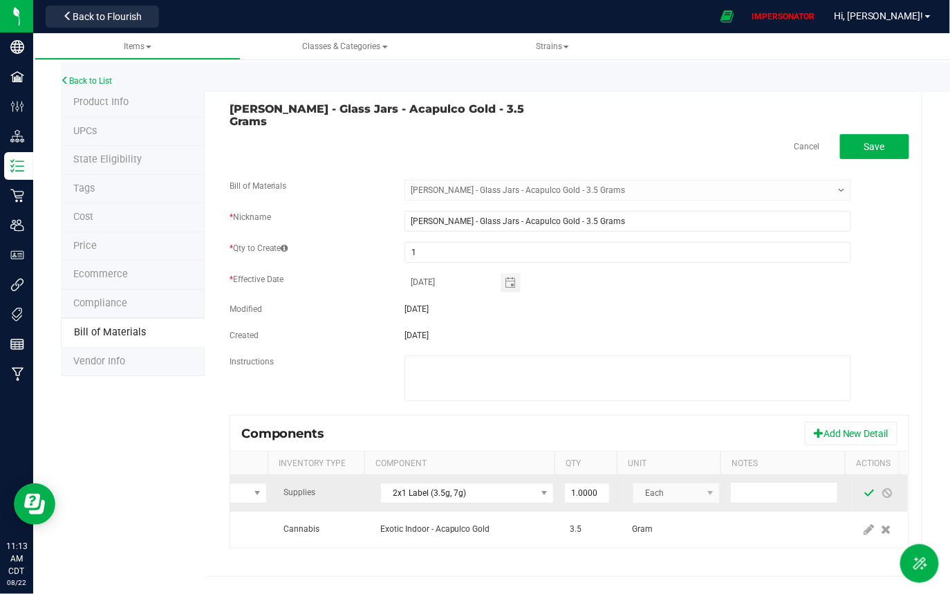
click at [864, 455] on span at bounding box center [869, 492] width 11 height 11
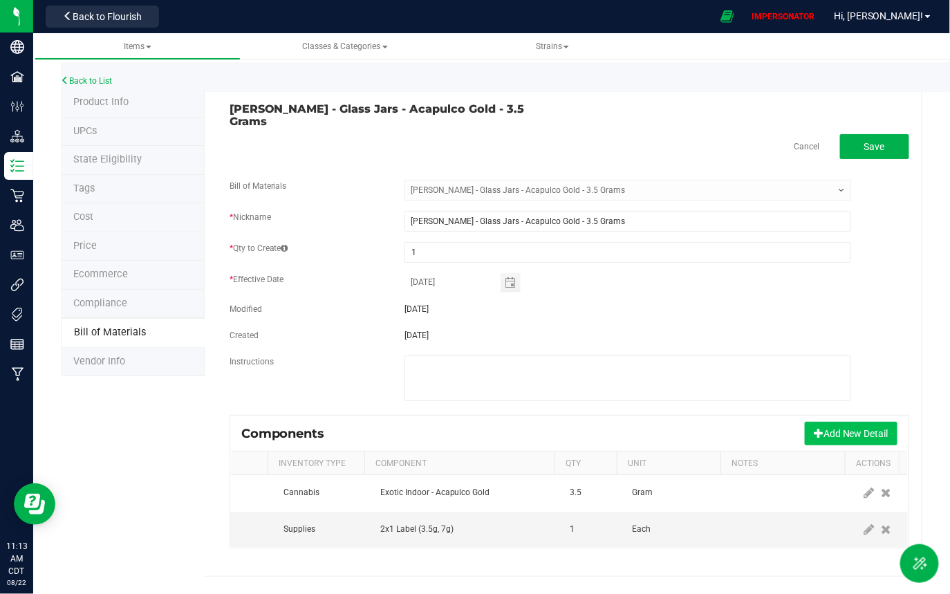
click at [861, 426] on button "Add New Detail" at bounding box center [850, 433] width 93 height 23
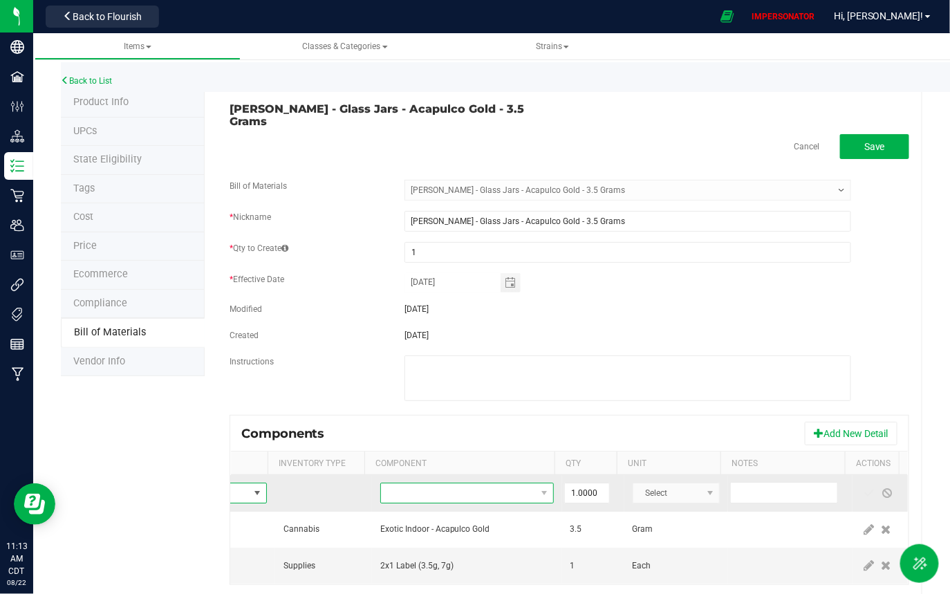
click at [502, 455] on span "NO DATA FOUND" at bounding box center [458, 492] width 155 height 19
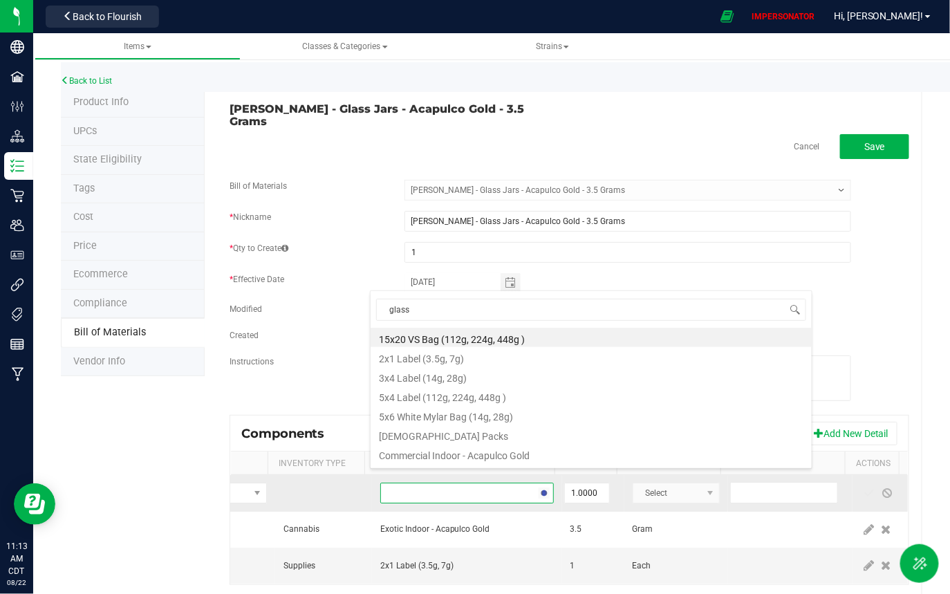
type input "glass"
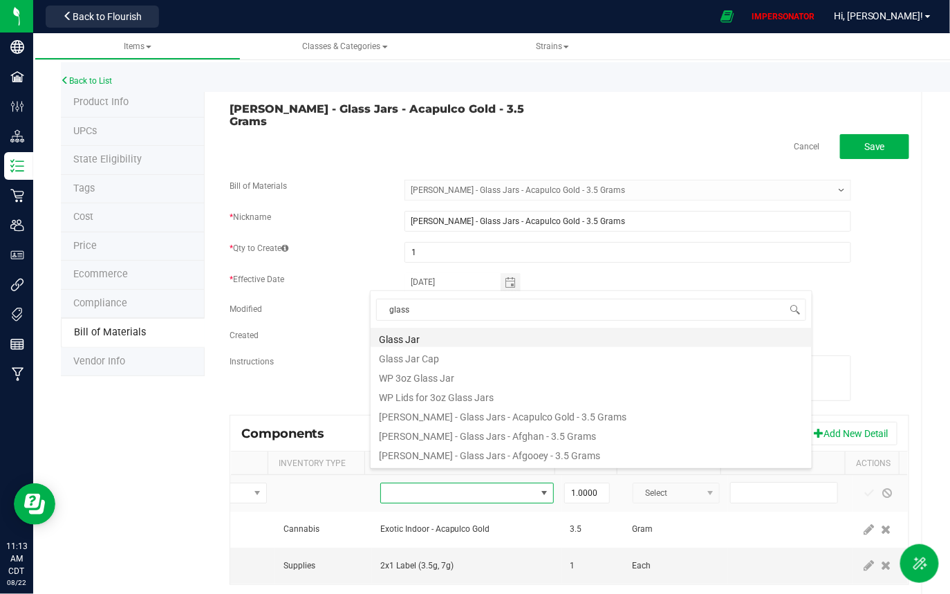
click at [415, 334] on li "Glass Jar" at bounding box center [590, 337] width 441 height 19
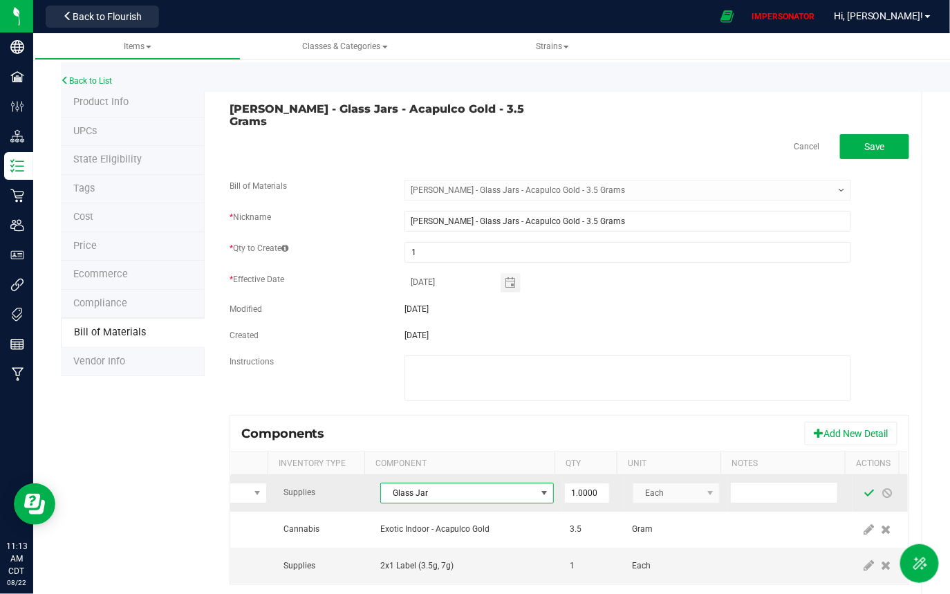
click at [864, 455] on span at bounding box center [869, 492] width 11 height 11
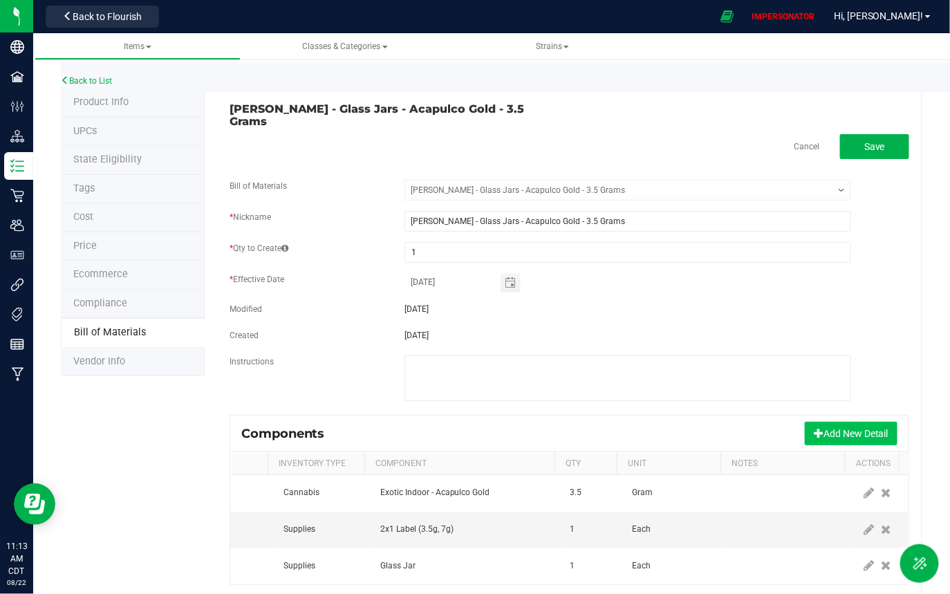
click at [853, 422] on button "Add New Detail" at bounding box center [850, 433] width 93 height 23
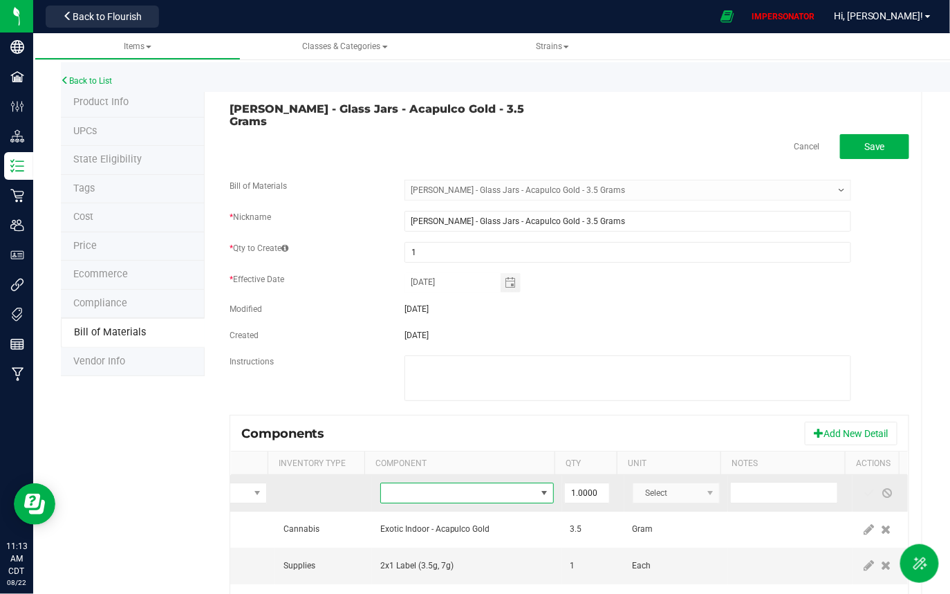
click at [449, 455] on span "NO DATA FOUND" at bounding box center [458, 492] width 155 height 19
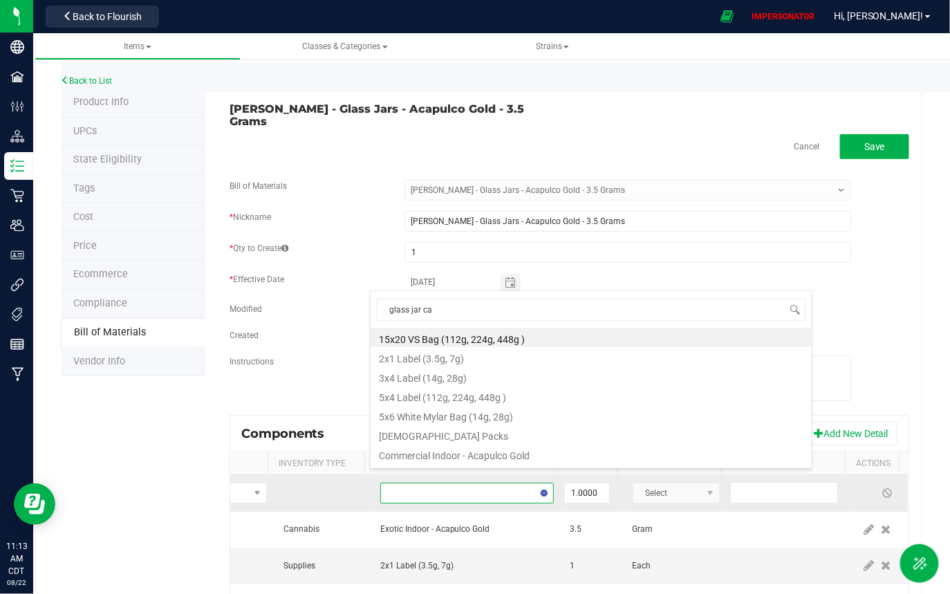
type input "glass jar cap"
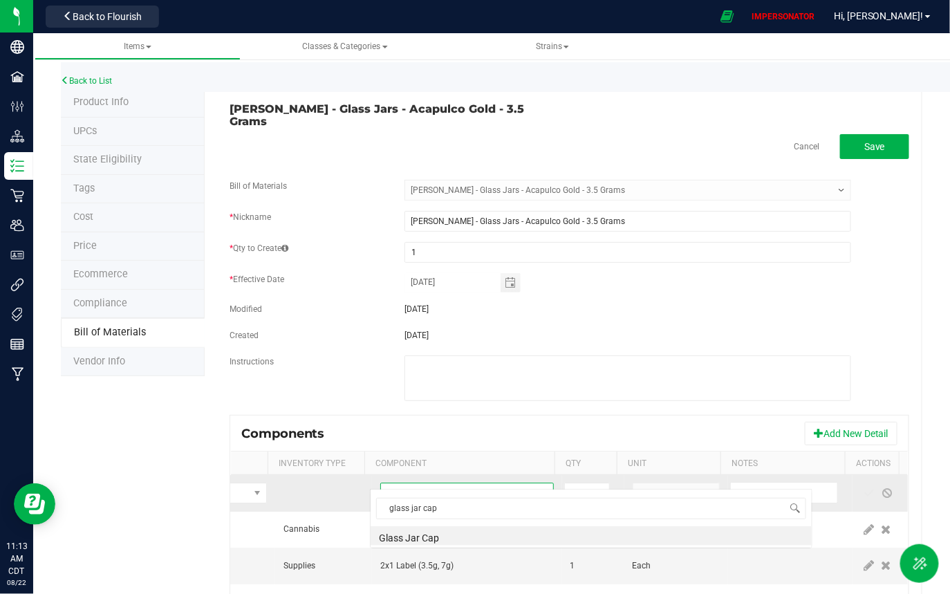
scroll to position [0, 0]
click at [431, 455] on li "Glass Jar Cap" at bounding box center [590, 535] width 441 height 19
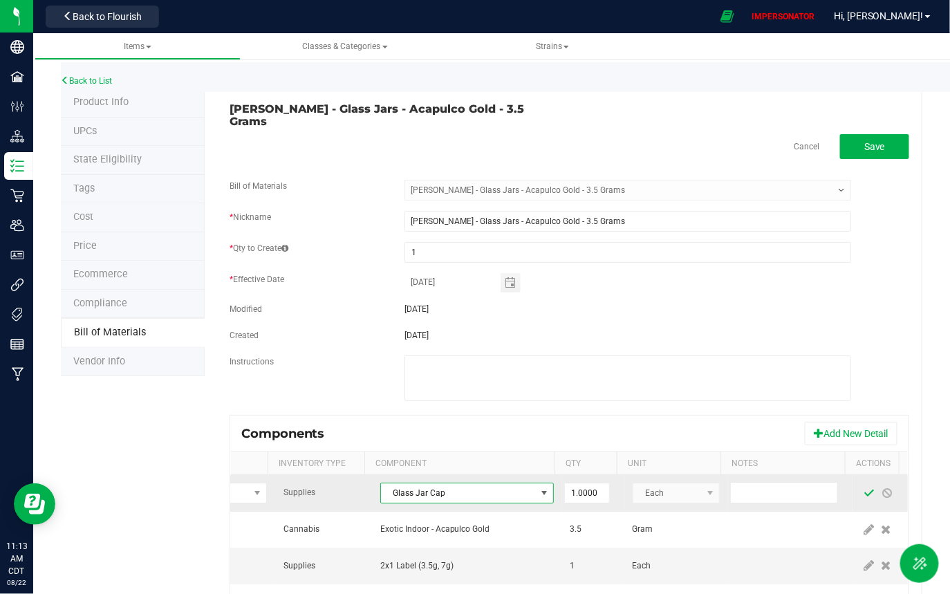
click at [860, 455] on span at bounding box center [869, 492] width 18 height 25
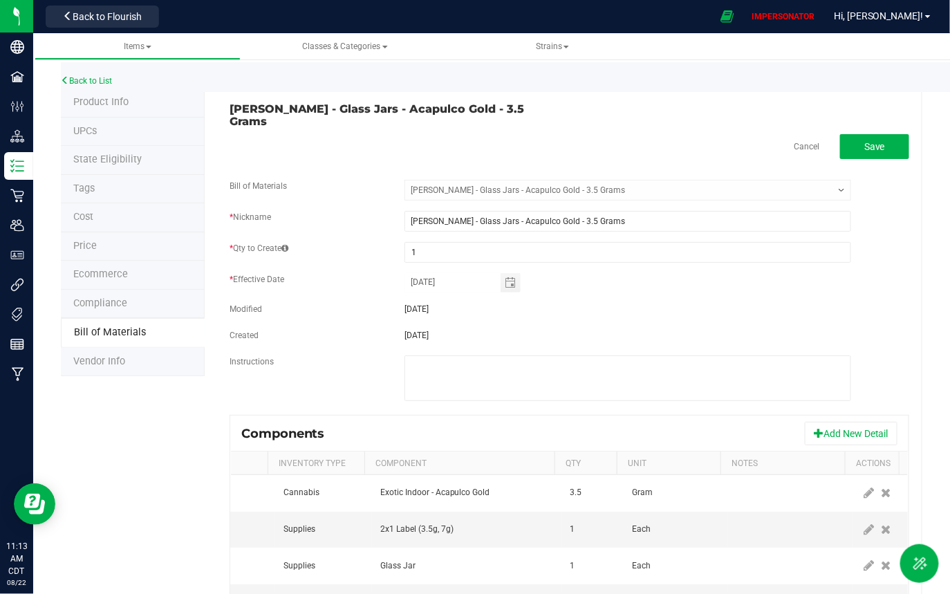
click at [852, 435] on div "Components Add New Detail" at bounding box center [569, 433] width 677 height 35
click at [863, 422] on button "Add New Detail" at bounding box center [850, 433] width 93 height 23
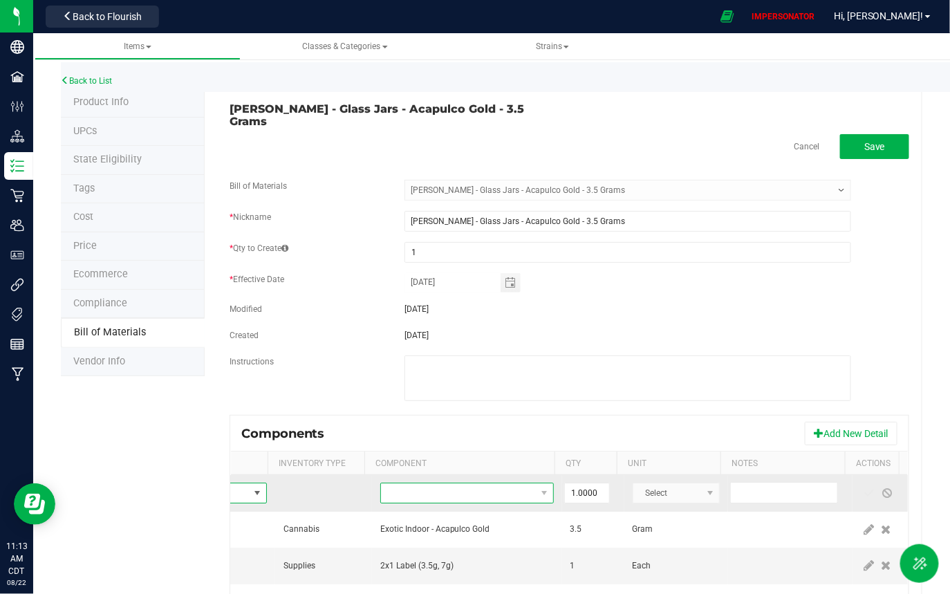
click at [498, 455] on span "NO DATA FOUND" at bounding box center [458, 492] width 155 height 19
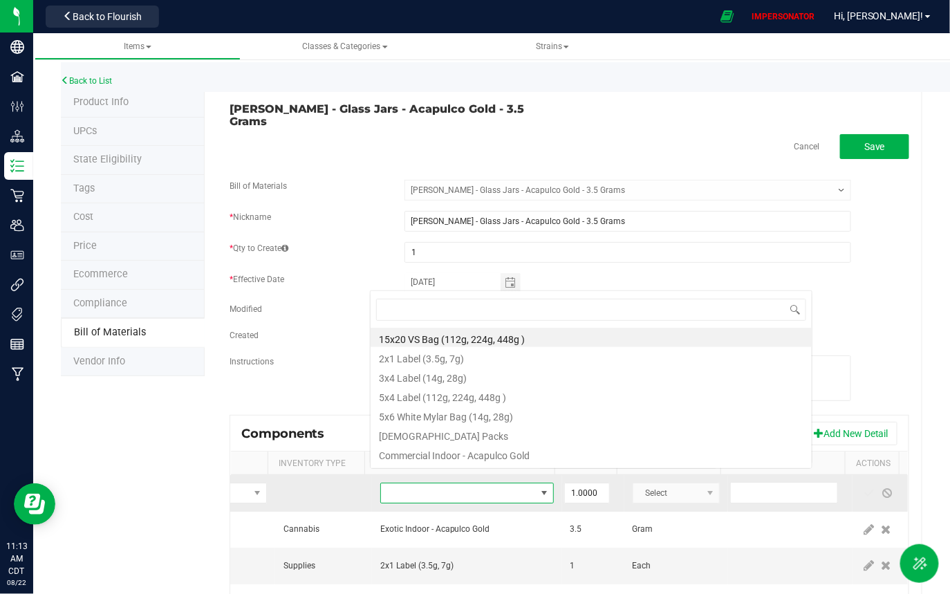
scroll to position [20, 173]
type input "[DEMOGRAPHIC_DATA]"
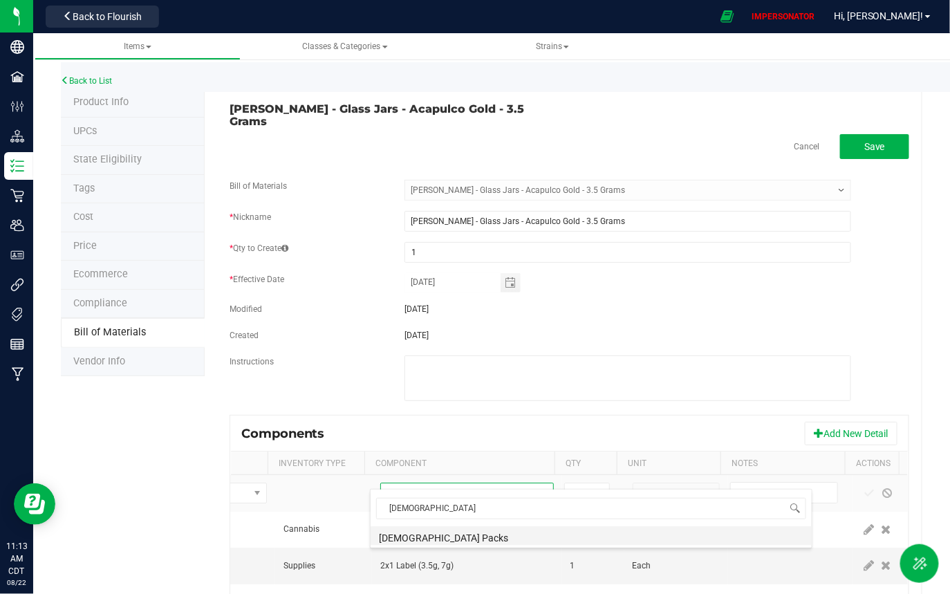
click at [430, 455] on li "[DEMOGRAPHIC_DATA] Packs" at bounding box center [590, 535] width 441 height 19
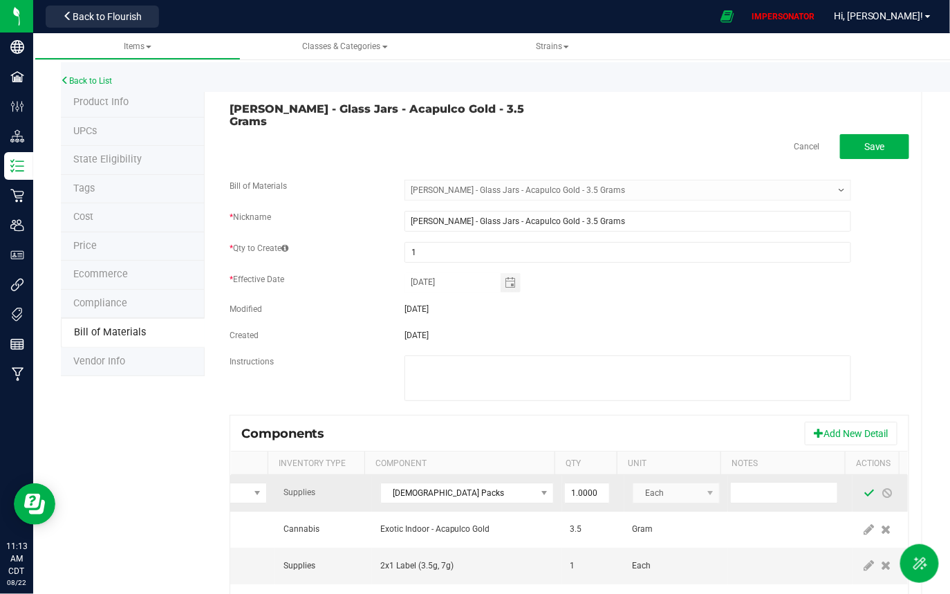
click at [864, 455] on span at bounding box center [869, 492] width 11 height 11
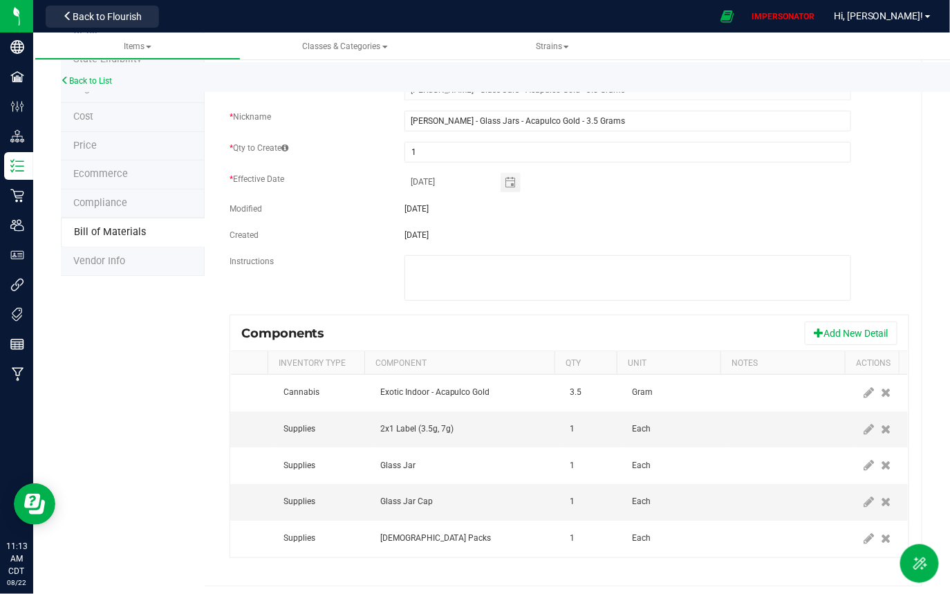
scroll to position [0, 0]
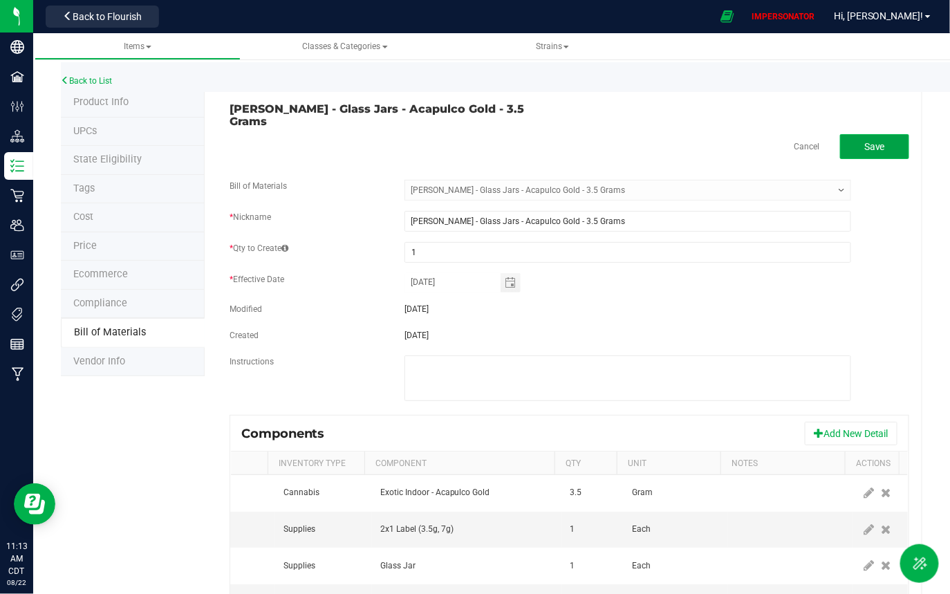
click at [887, 134] on button "Save" at bounding box center [874, 146] width 69 height 25
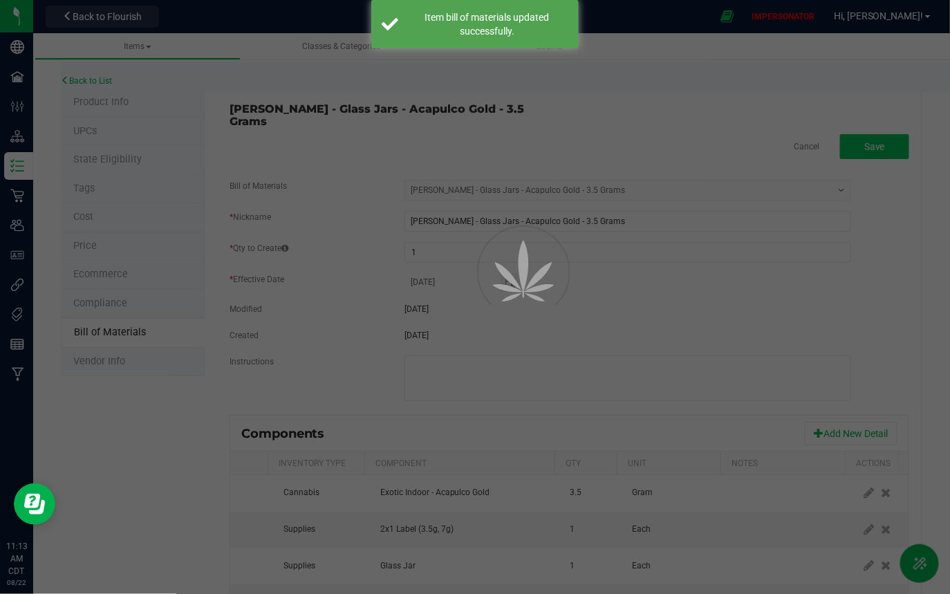
select select "2843"
